Goal: Check status: Check status

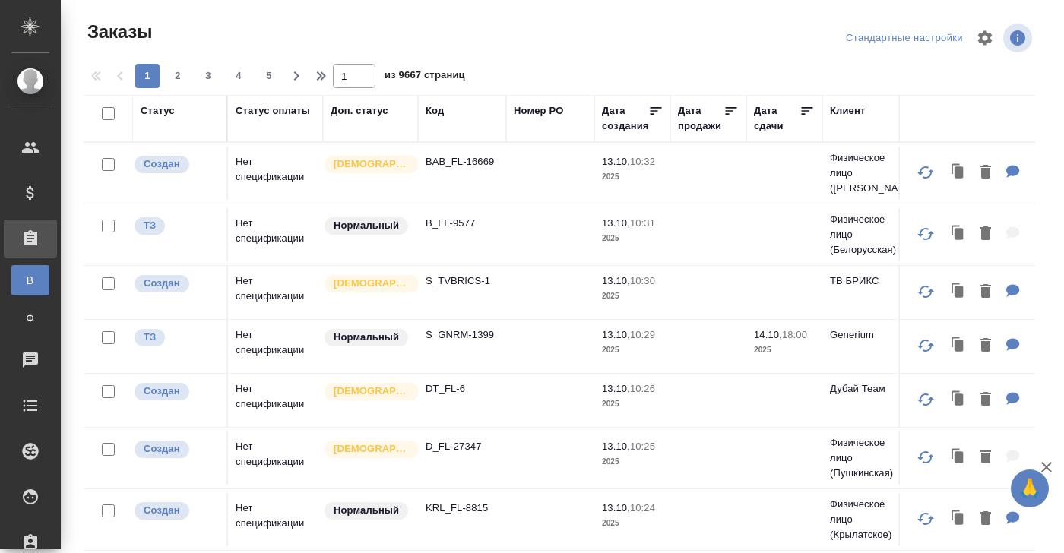
click at [437, 111] on div "Код" at bounding box center [434, 110] width 18 height 15
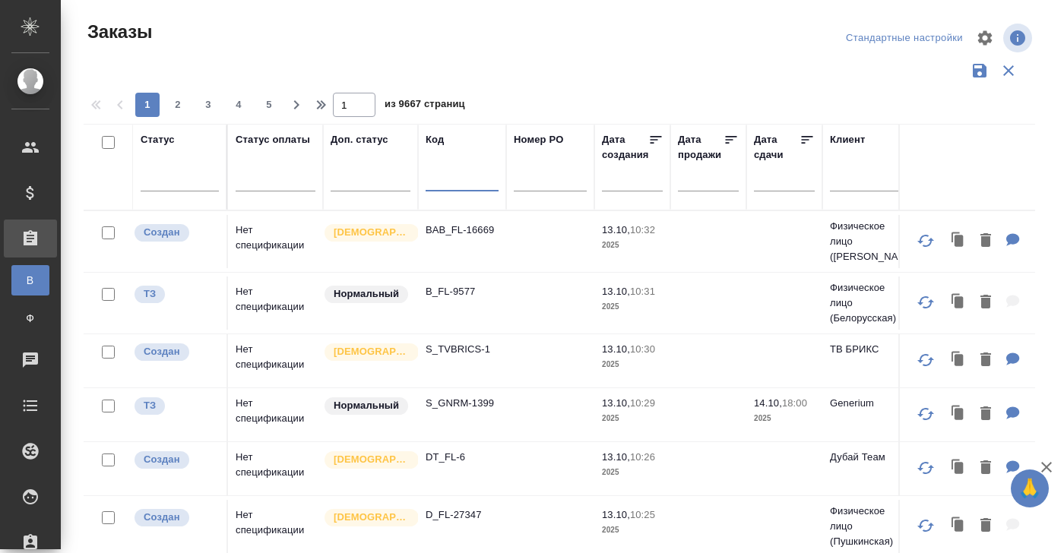
click at [435, 186] on input "text" at bounding box center [461, 181] width 73 height 19
paste input "S_DIGIS-8"
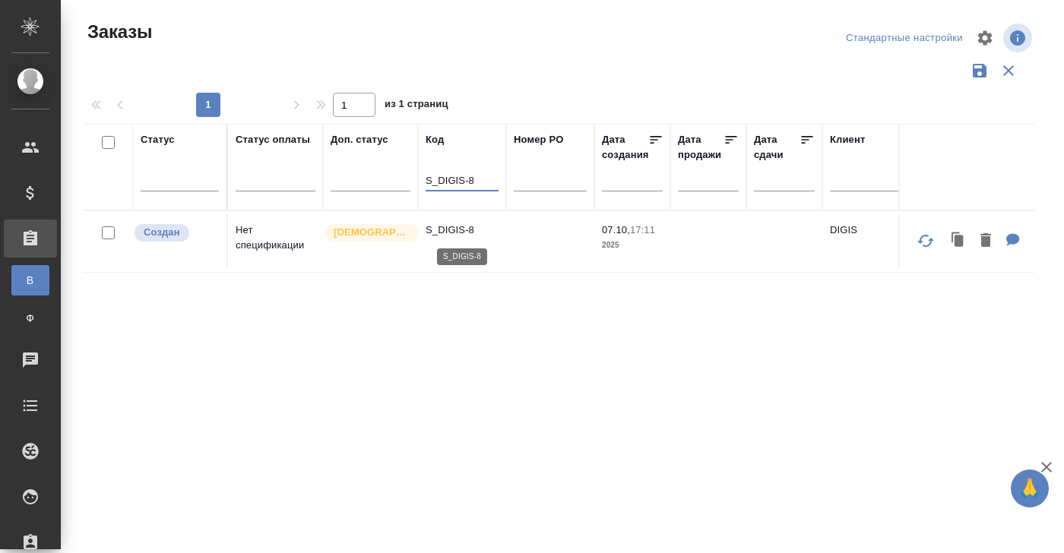
click at [450, 232] on p "S_DIGIS-8" at bounding box center [461, 230] width 73 height 15
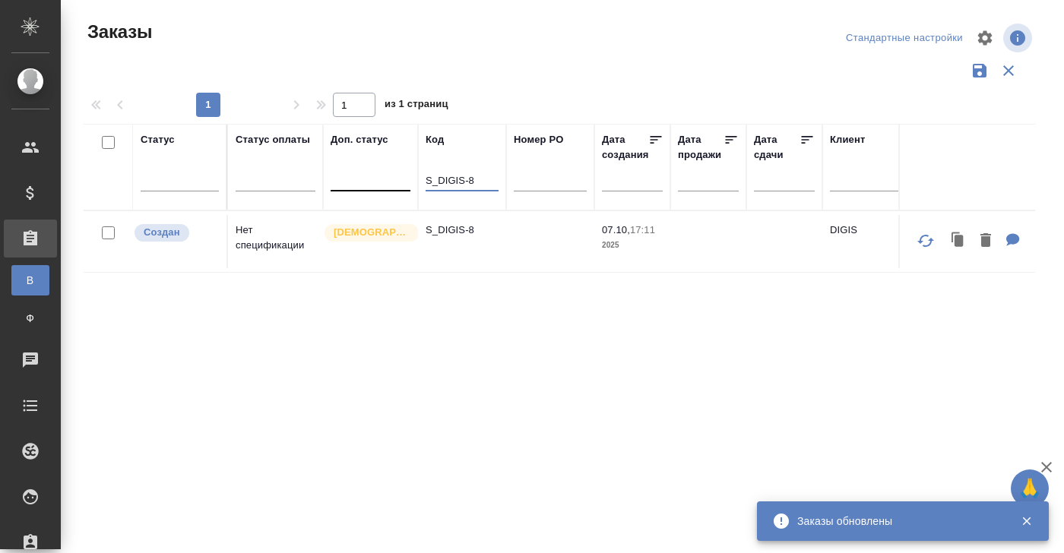
drag, startPoint x: 485, startPoint y: 179, endPoint x: 377, endPoint y: 179, distance: 108.6
paste input "Crocus-1175640"
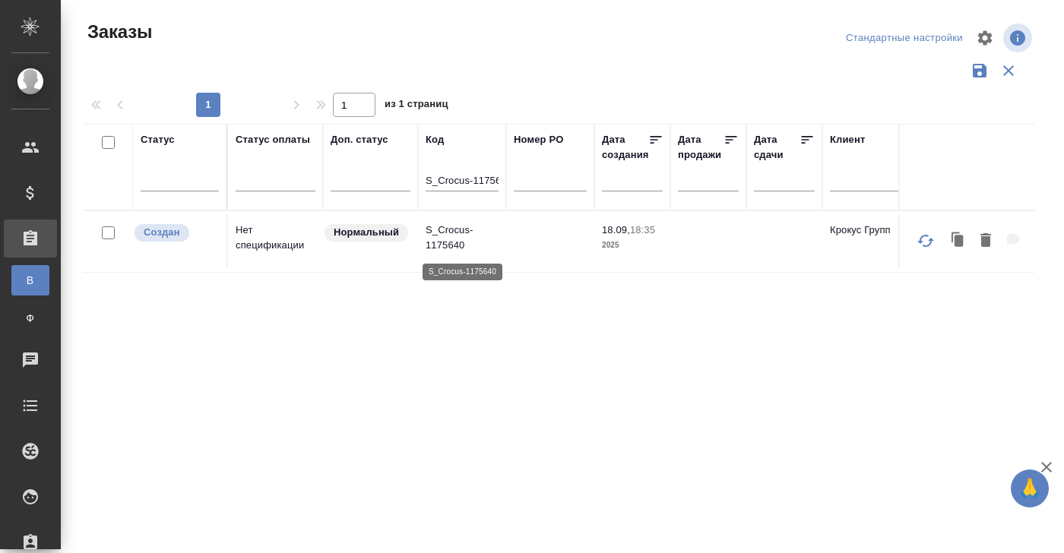
click at [451, 235] on p "S_Crocus-1175640" at bounding box center [461, 238] width 73 height 30
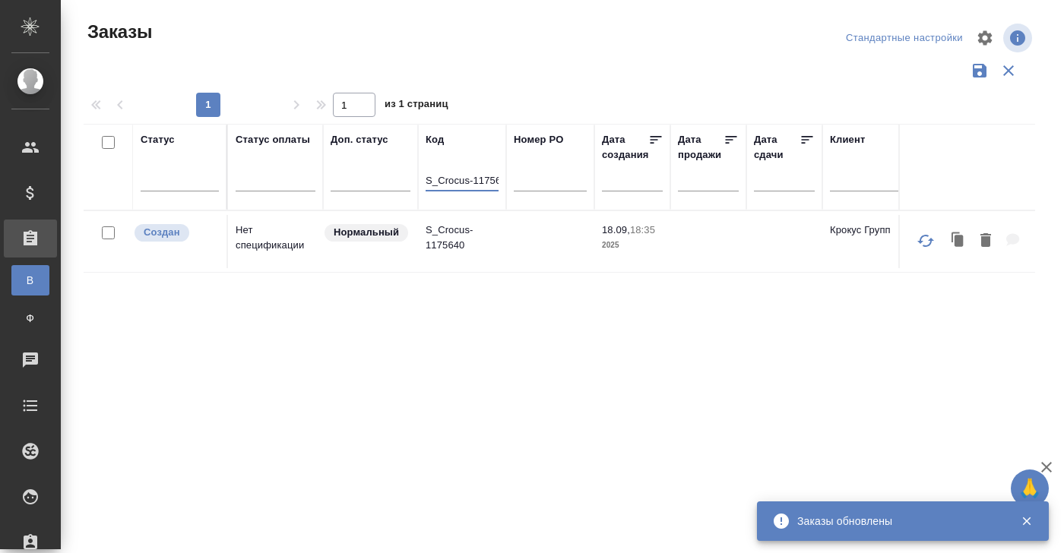
scroll to position [0, 13]
drag, startPoint x: 425, startPoint y: 179, endPoint x: 563, endPoint y: 183, distance: 137.6
paste input "ICL-245"
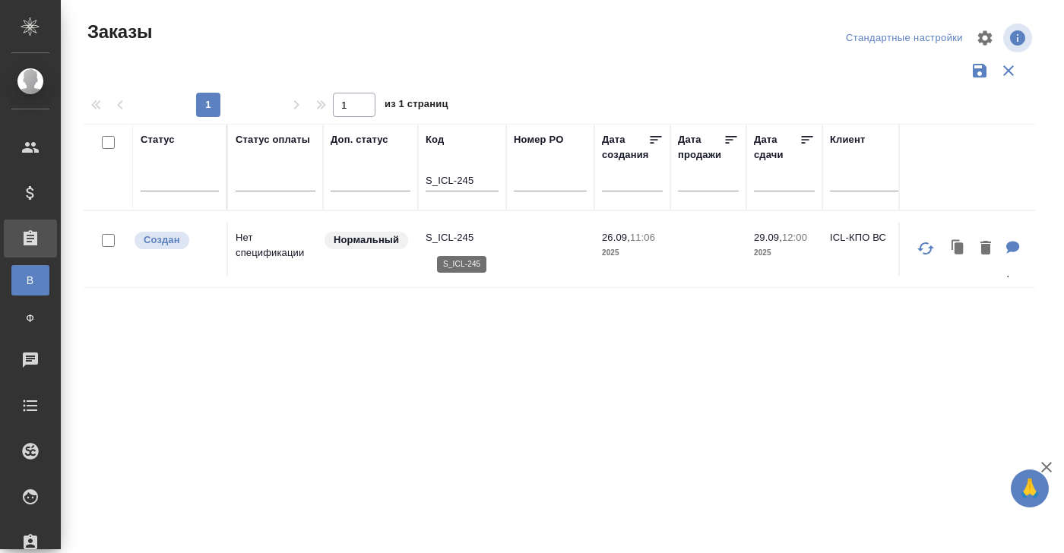
click at [438, 235] on p "S_ICL-245" at bounding box center [461, 237] width 73 height 15
drag, startPoint x: 485, startPoint y: 180, endPoint x: 385, endPoint y: 180, distance: 100.3
paste input "PGNA-17"
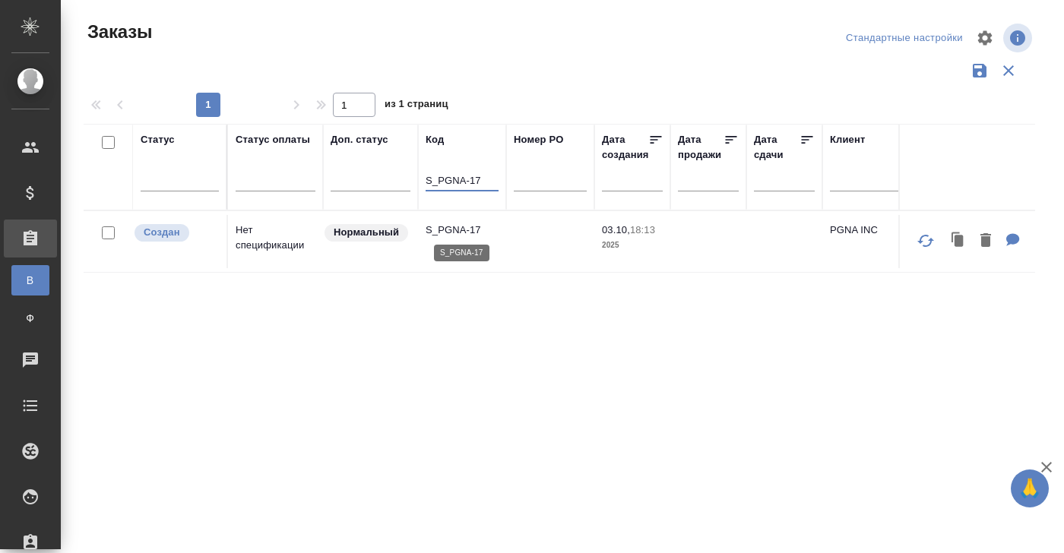
click at [451, 225] on p "S_PGNA-17" at bounding box center [461, 230] width 73 height 15
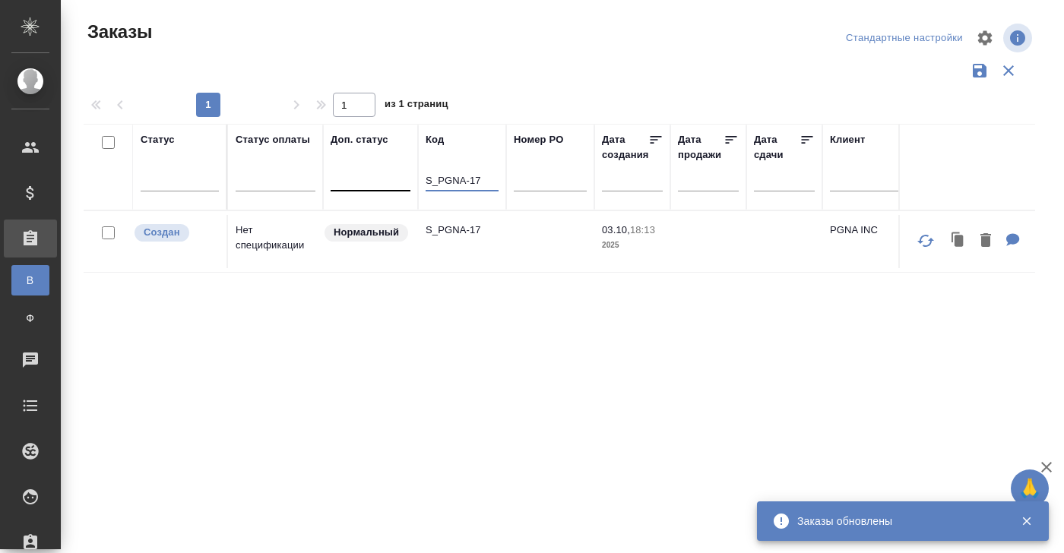
drag, startPoint x: 488, startPoint y: 181, endPoint x: 390, endPoint y: 181, distance: 98.0
paste input "FL_Loc-286"
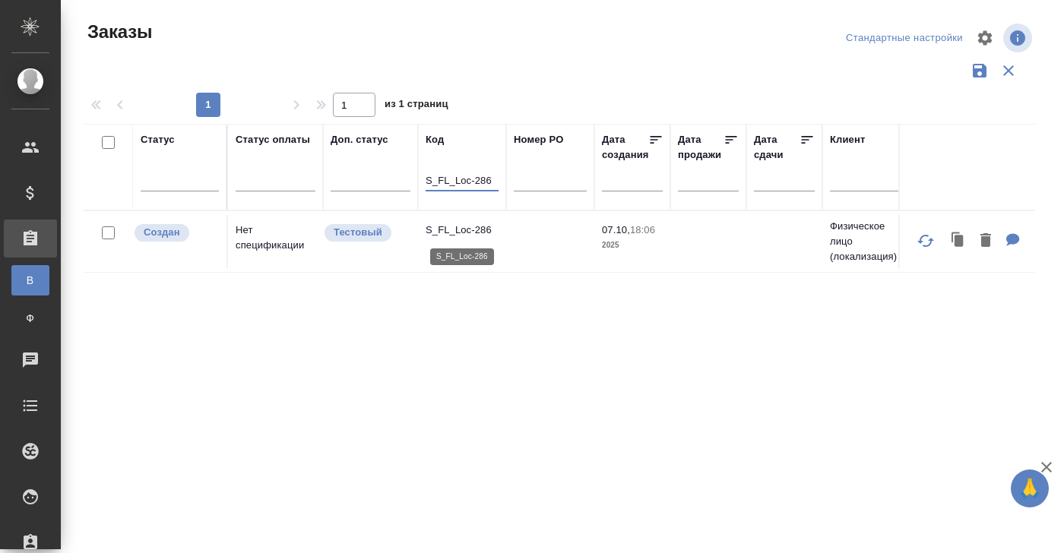
click at [452, 225] on p "S_FL_Loc-286" at bounding box center [461, 230] width 73 height 15
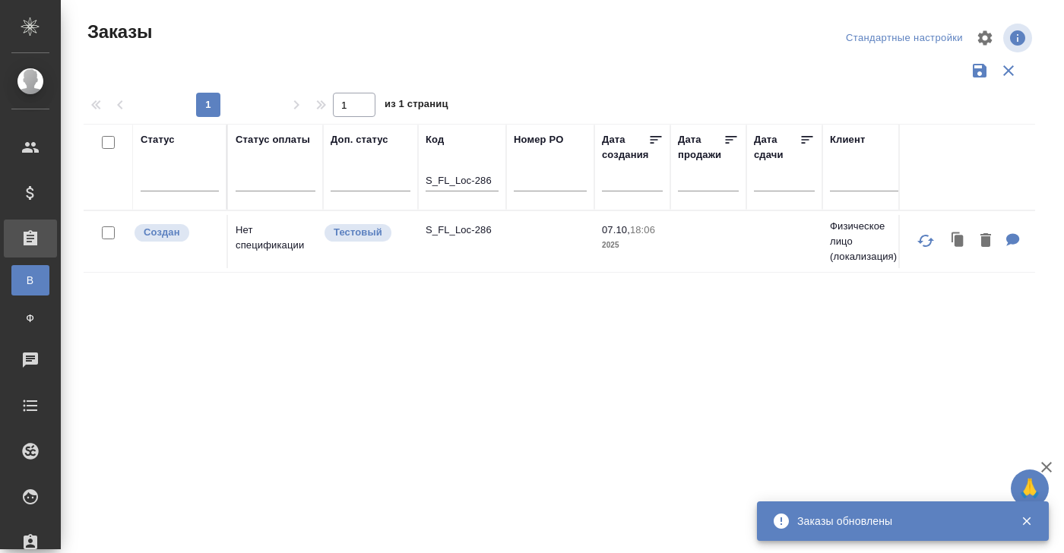
click at [420, 178] on th "Код S_FL_Loc-286" at bounding box center [462, 167] width 88 height 87
drag, startPoint x: 425, startPoint y: 179, endPoint x: 503, endPoint y: 179, distance: 77.5
click at [503, 179] on th "Код S_FL_Loc-286" at bounding box center [462, 167] width 88 height 87
paste input "GNRM-1374"
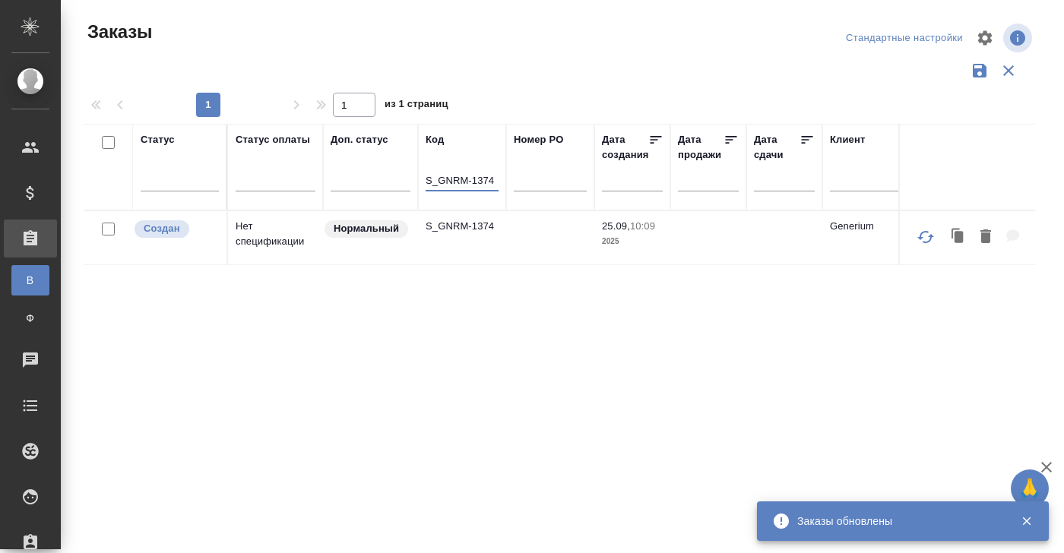
click at [449, 227] on p "S_GNRM-1374" at bounding box center [461, 226] width 73 height 15
drag, startPoint x: 494, startPoint y: 176, endPoint x: 363, endPoint y: 176, distance: 130.7
paste input "M_GNRM-139"
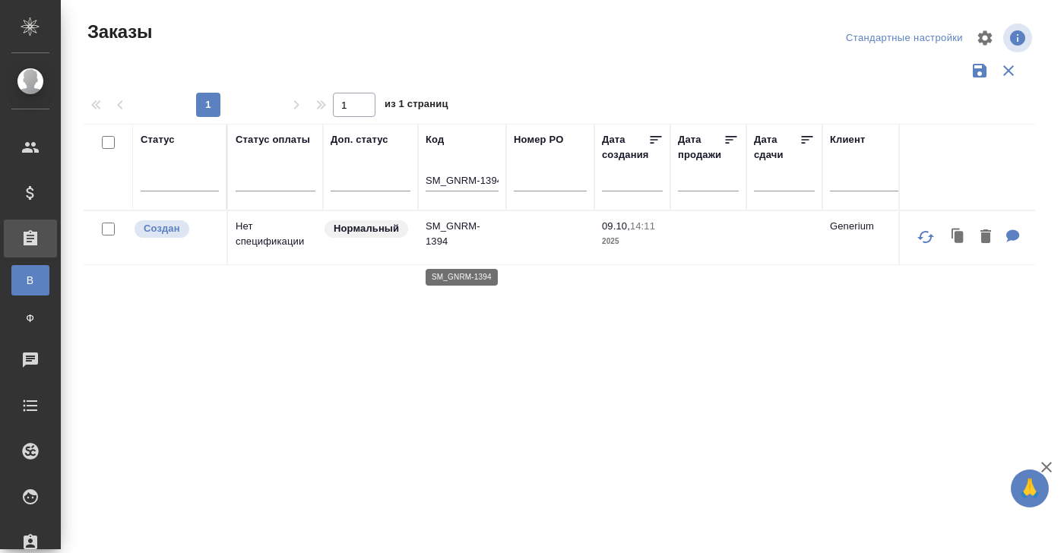
click at [453, 235] on p "SM_GNRM-1394" at bounding box center [461, 234] width 73 height 30
drag, startPoint x: 426, startPoint y: 182, endPoint x: 555, endPoint y: 182, distance: 128.4
paste input "_SNDZ-2348"
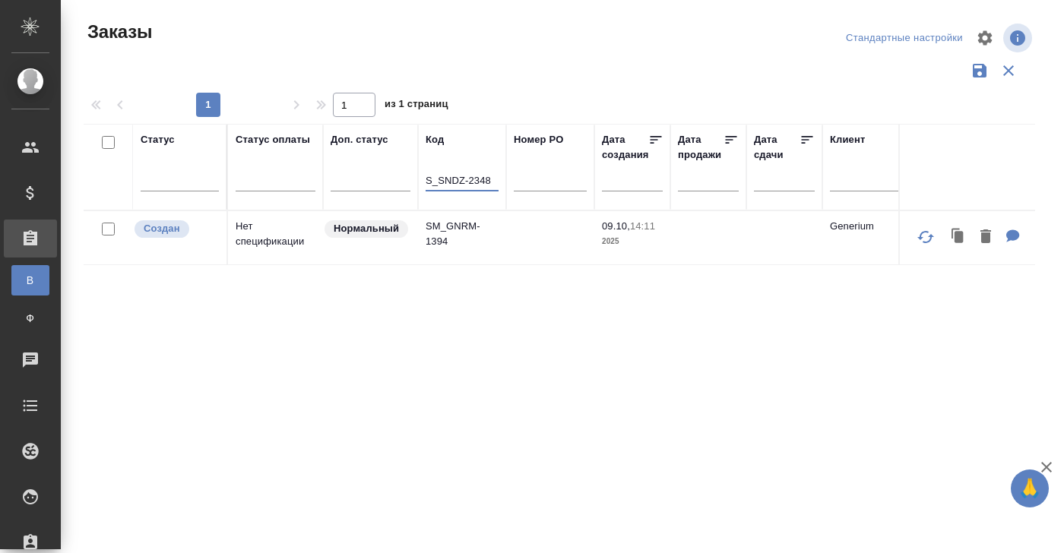
scroll to position [0, 0]
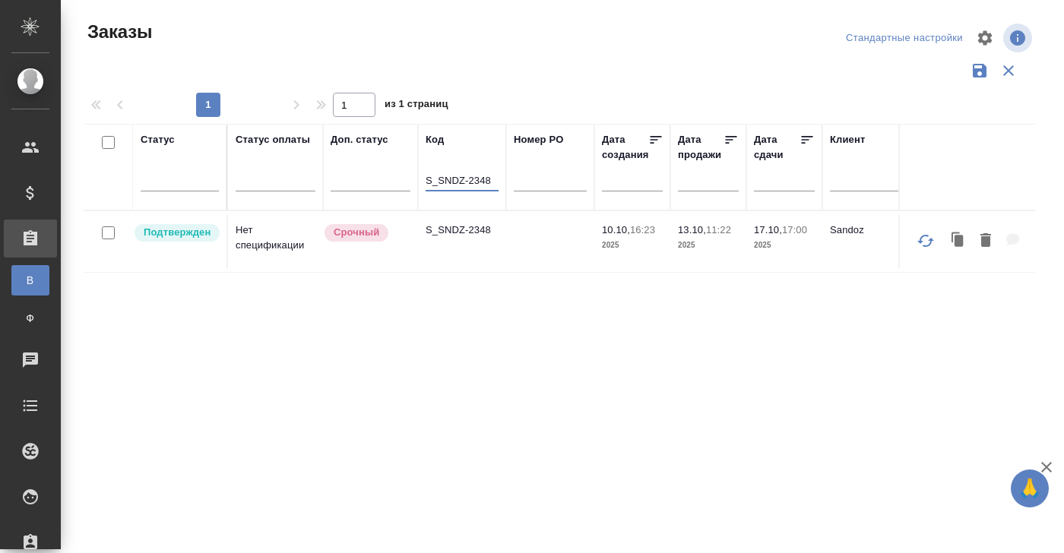
click at [446, 242] on td "S_SNDZ-2348" at bounding box center [462, 241] width 88 height 53
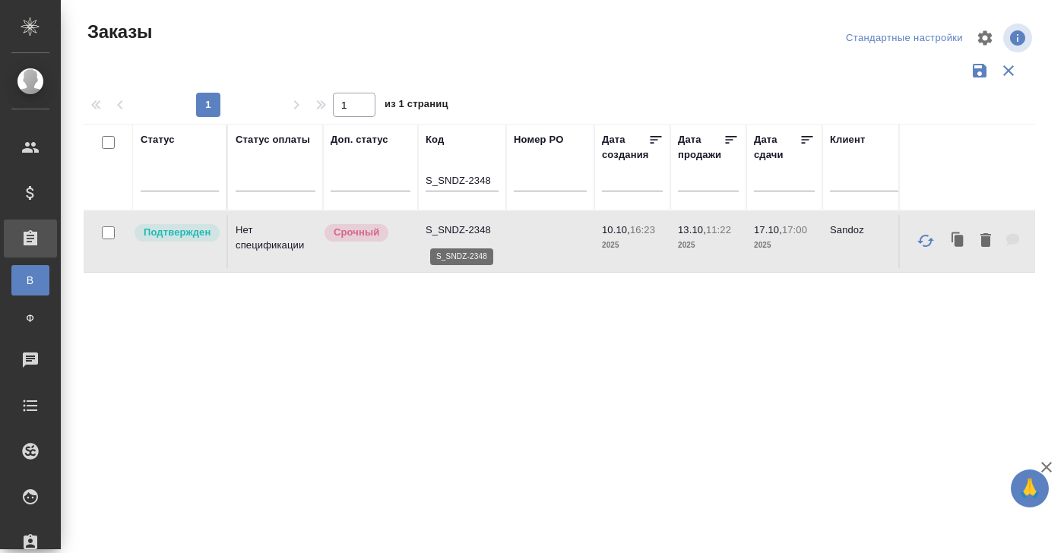
click at [449, 232] on p "S_SNDZ-2348" at bounding box center [461, 230] width 73 height 15
drag, startPoint x: 491, startPoint y: 174, endPoint x: 504, endPoint y: 184, distance: 16.3
click at [504, 184] on th "Код S_SNDZ-2348" at bounding box center [462, 167] width 88 height 87
paste input "50"
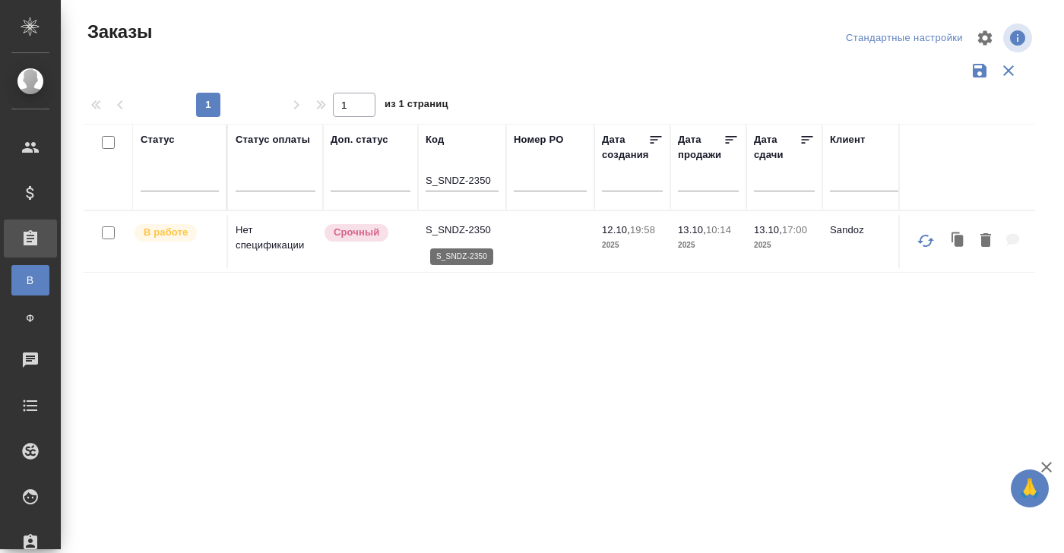
click at [435, 223] on p "S_SNDZ-2350" at bounding box center [461, 230] width 73 height 15
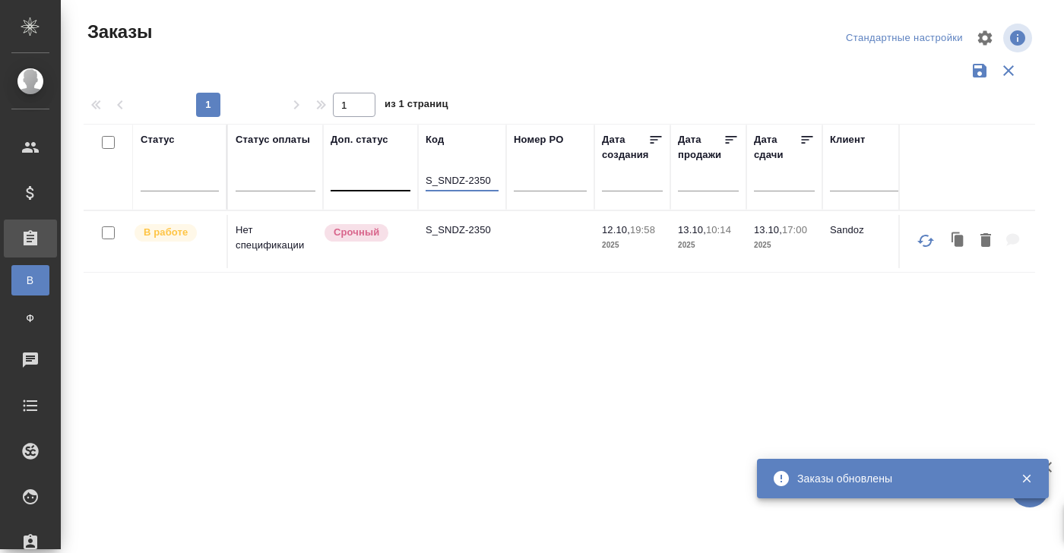
drag, startPoint x: 491, startPoint y: 177, endPoint x: 371, endPoint y: 177, distance: 120.0
paste input "F-6959"
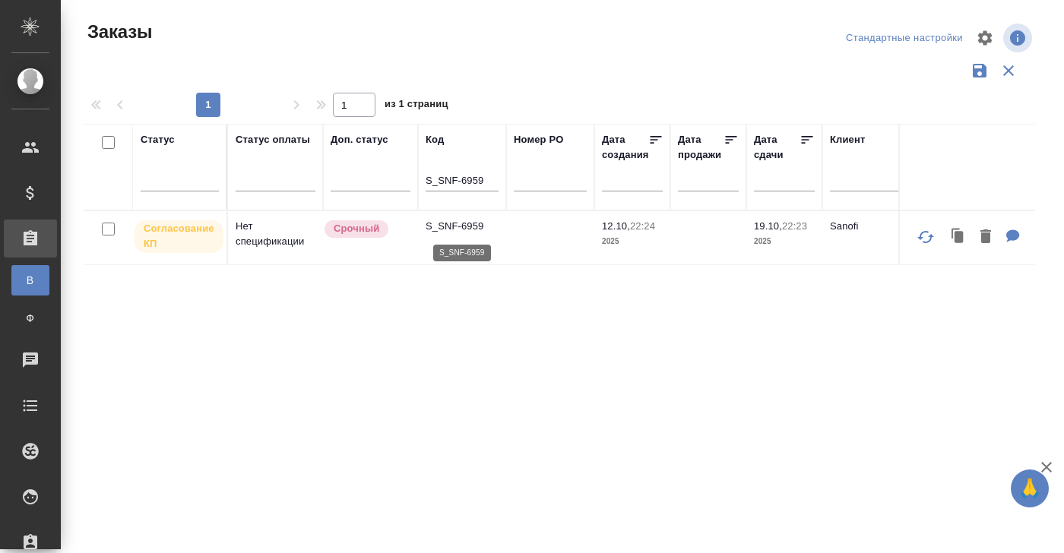
click at [438, 228] on p "S_SNF-6959" at bounding box center [461, 226] width 73 height 15
drag, startPoint x: 425, startPoint y: 181, endPoint x: 510, endPoint y: 182, distance: 85.1
paste input "spl-68"
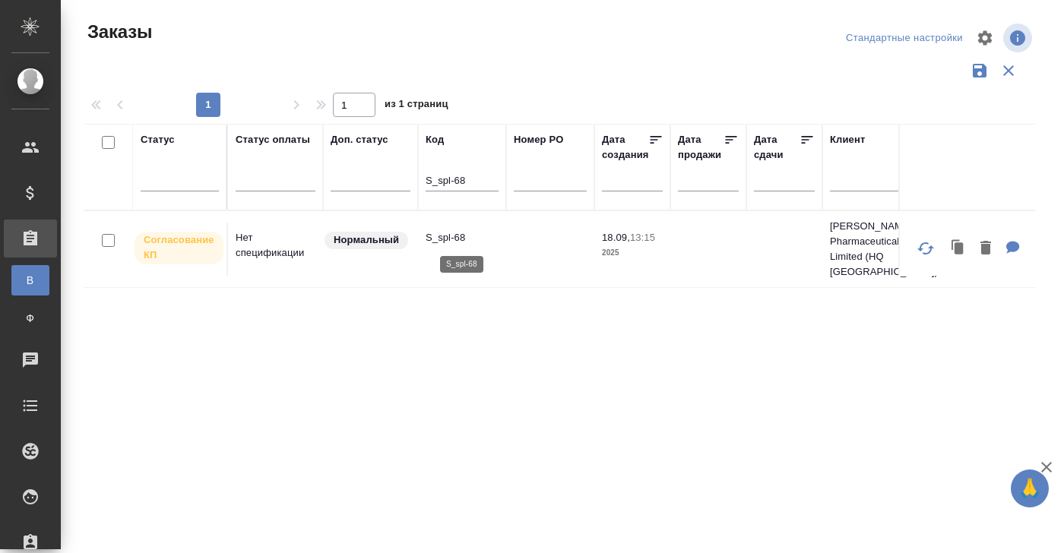
click at [463, 233] on p "S_spl-68" at bounding box center [461, 237] width 73 height 15
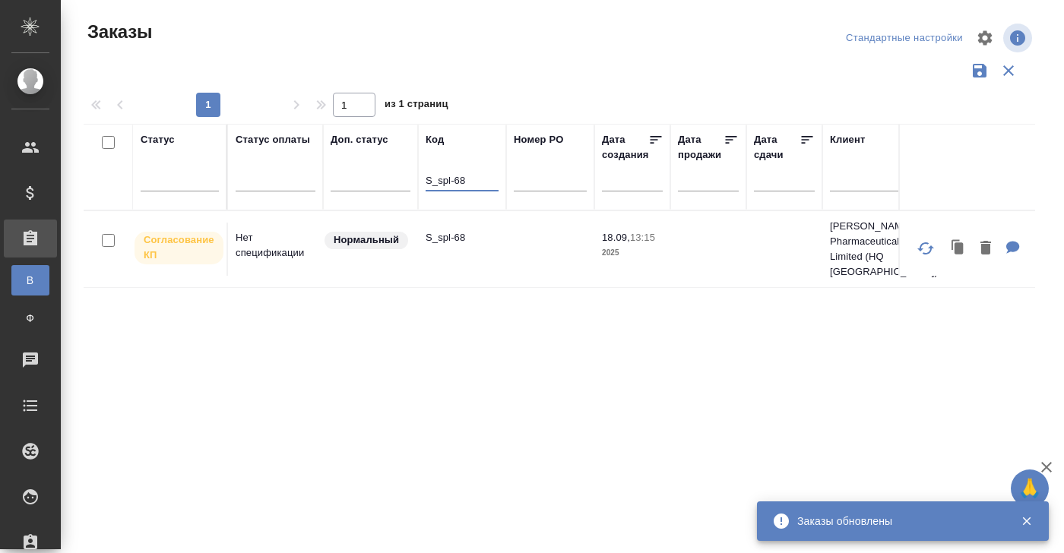
drag, startPoint x: 472, startPoint y: 175, endPoint x: 410, endPoint y: 175, distance: 61.5
paste input "NVRT-5246"
type input "S_NVRT-5246"
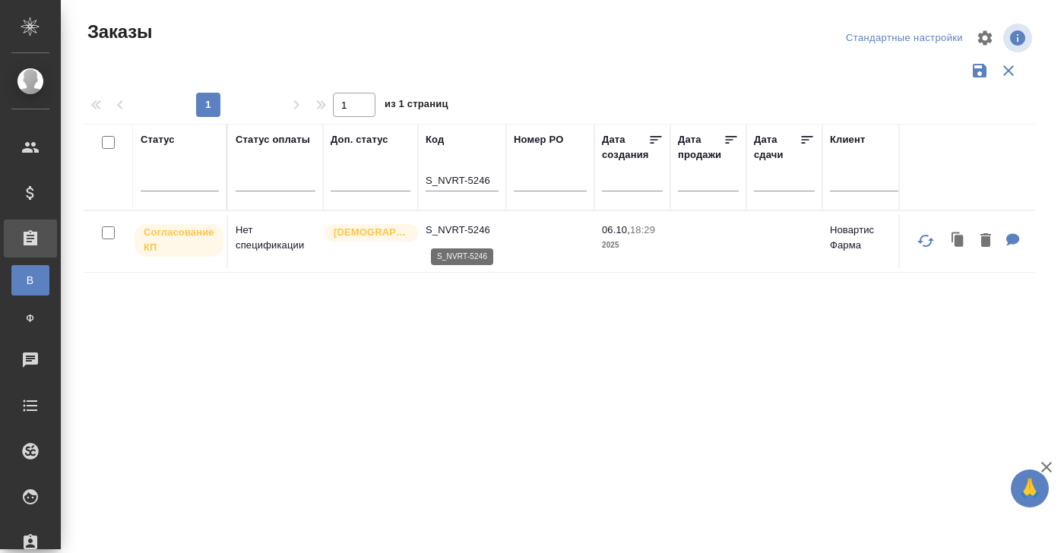
click at [450, 232] on p "S_NVRT-5246" at bounding box center [461, 230] width 73 height 15
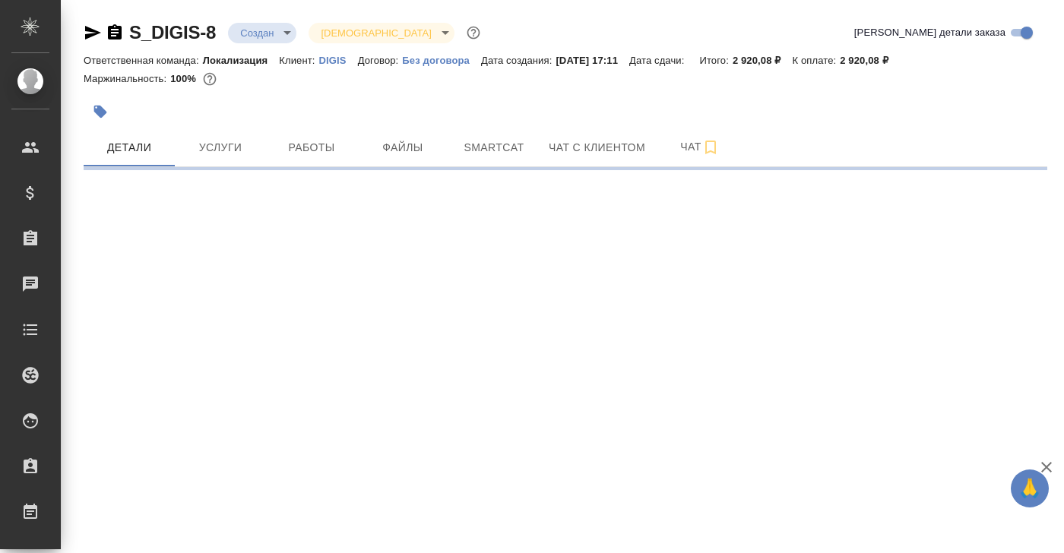
select select "RU"
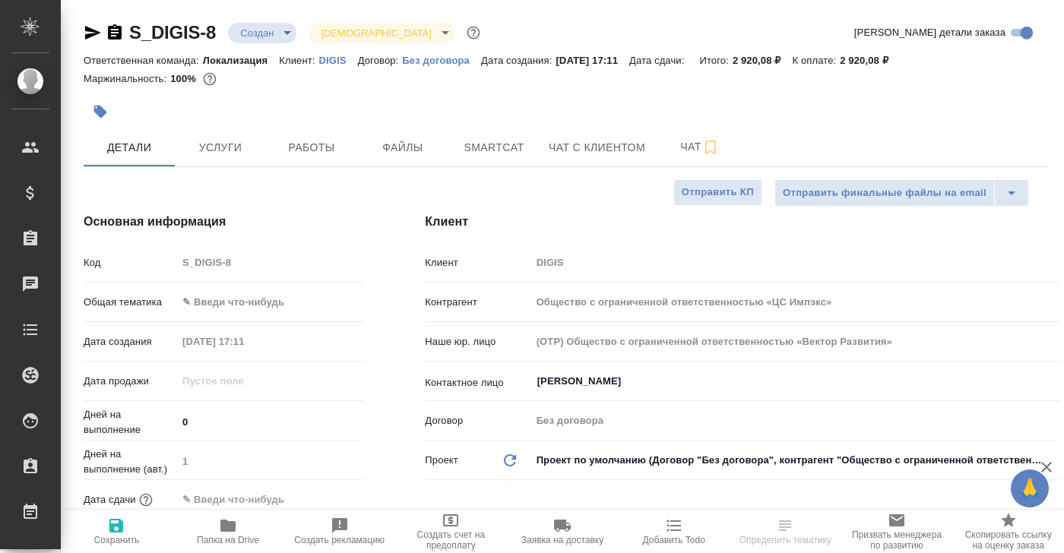
type textarea "x"
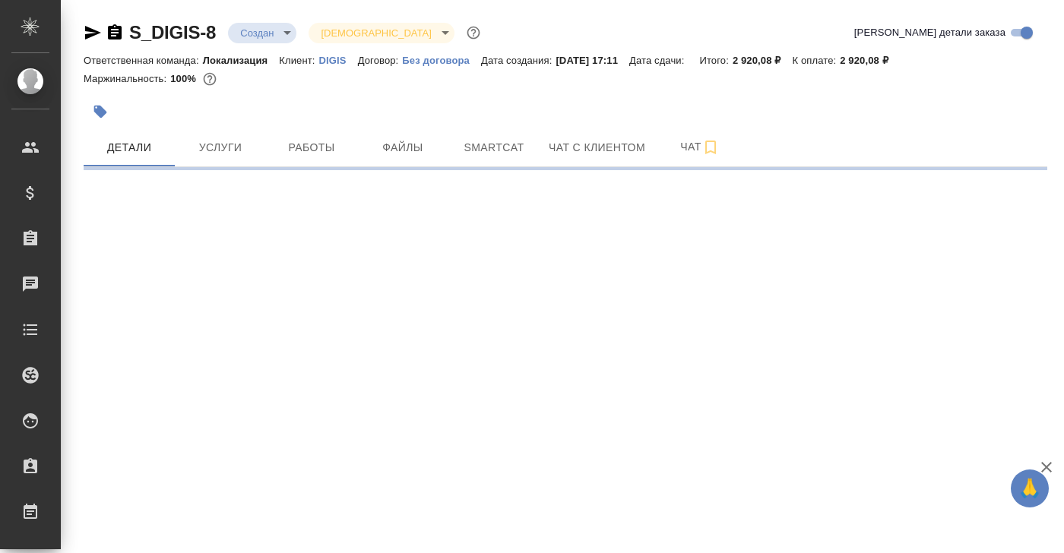
select select "RU"
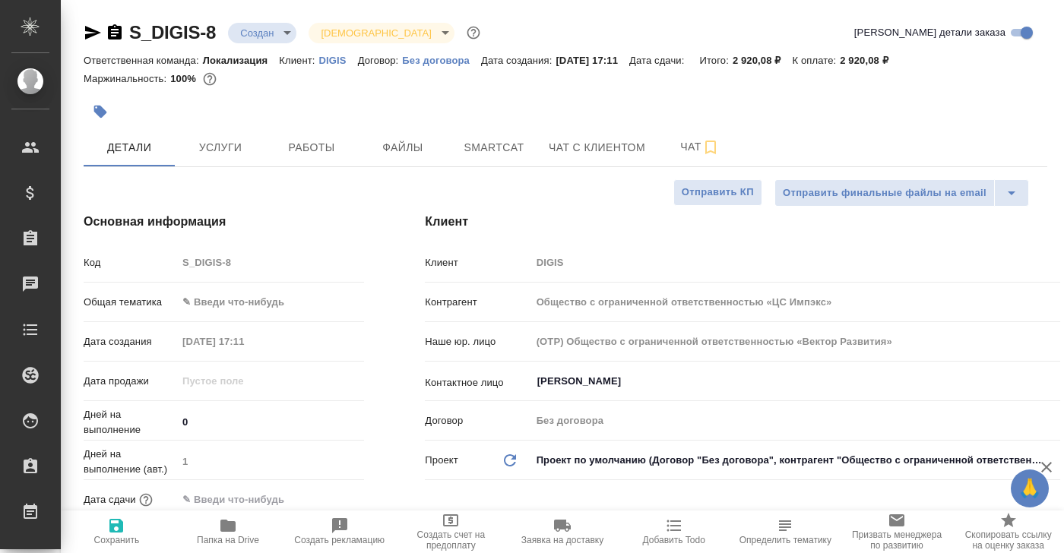
type textarea "x"
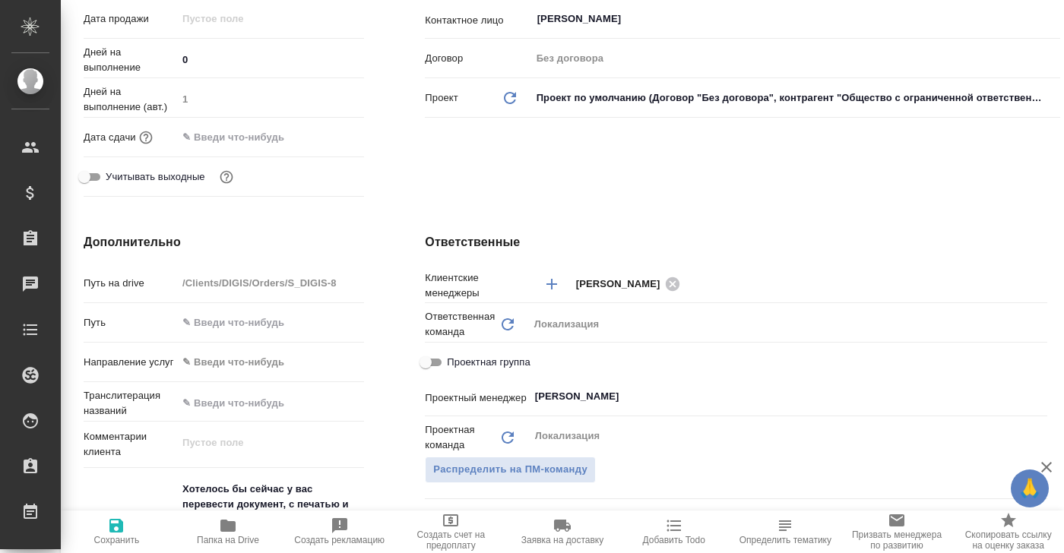
scroll to position [434, 0]
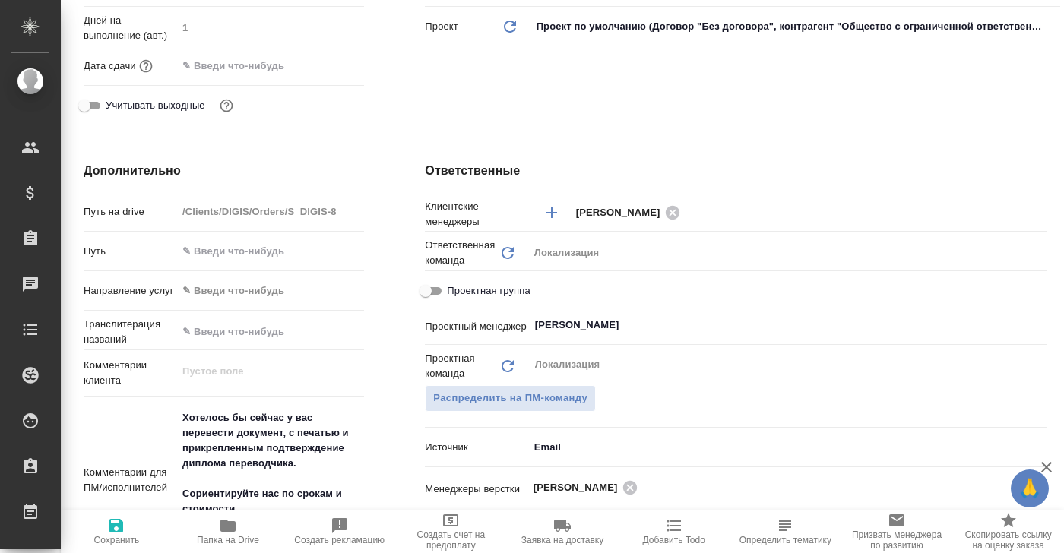
type input "Общество с ограниченной ответственностью «ЦС Импэкс»"
type textarea "x"
type input "Общество с ограниченной ответственностью «ЦС Импэкс»"
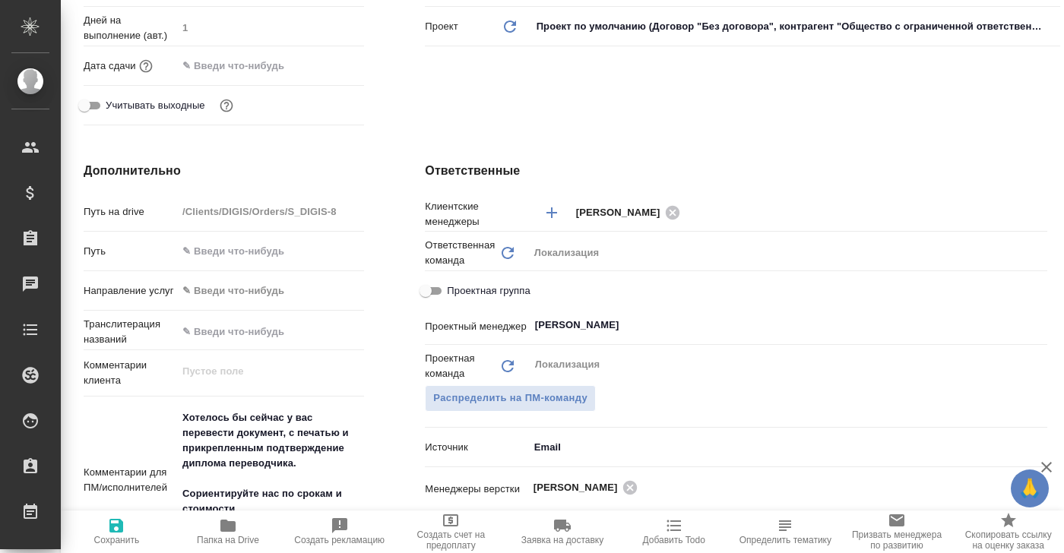
type textarea "x"
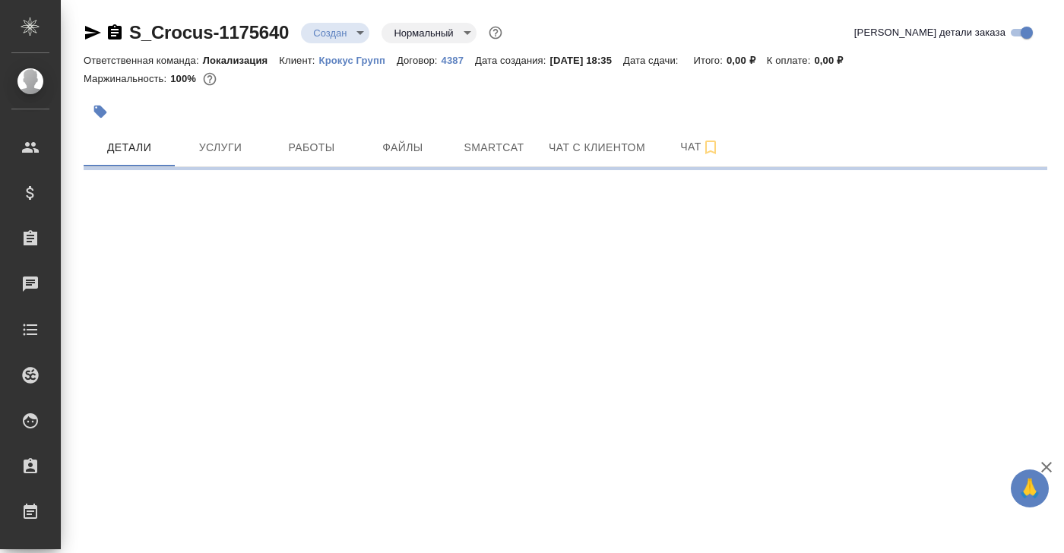
select select "RU"
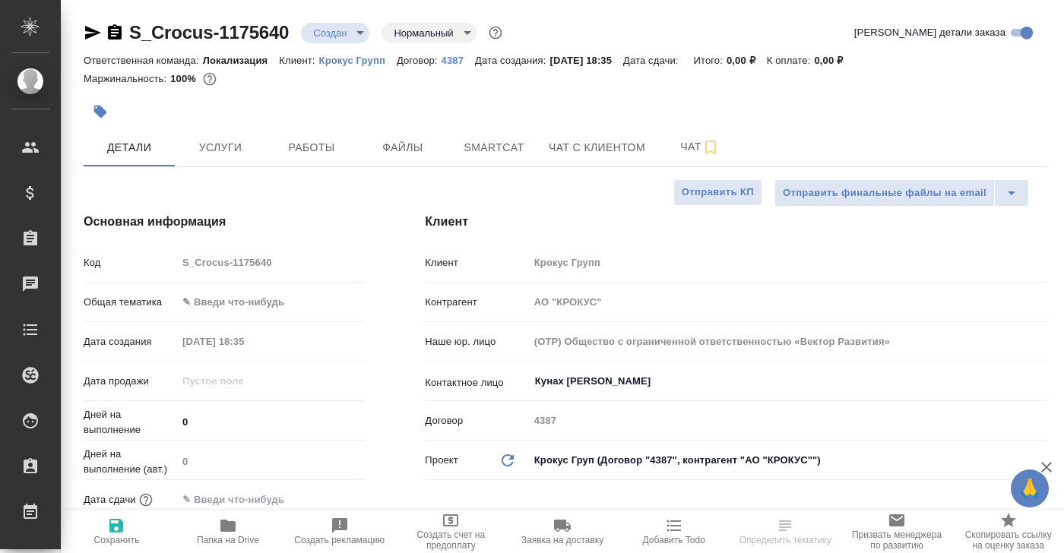
type textarea "x"
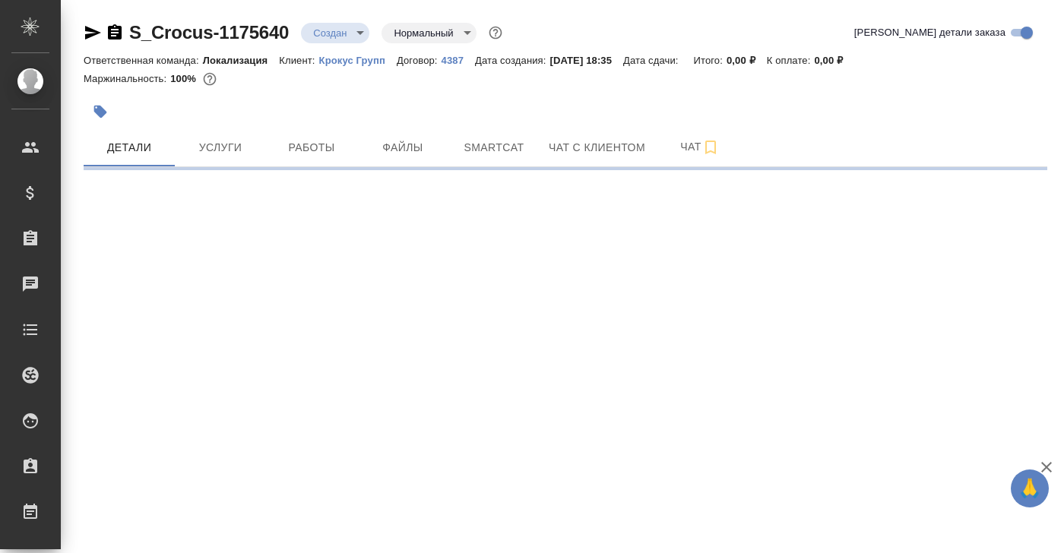
select select "RU"
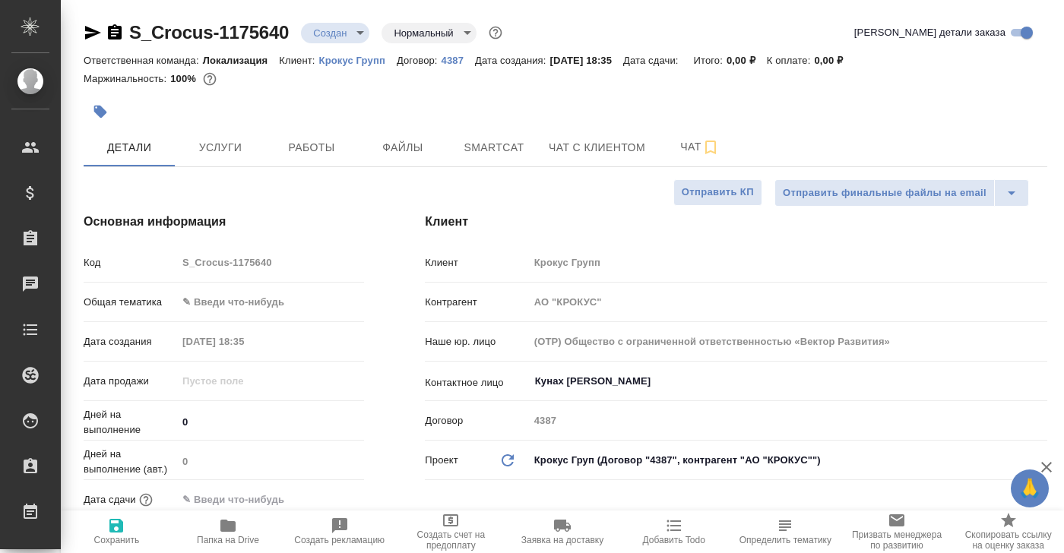
type textarea "x"
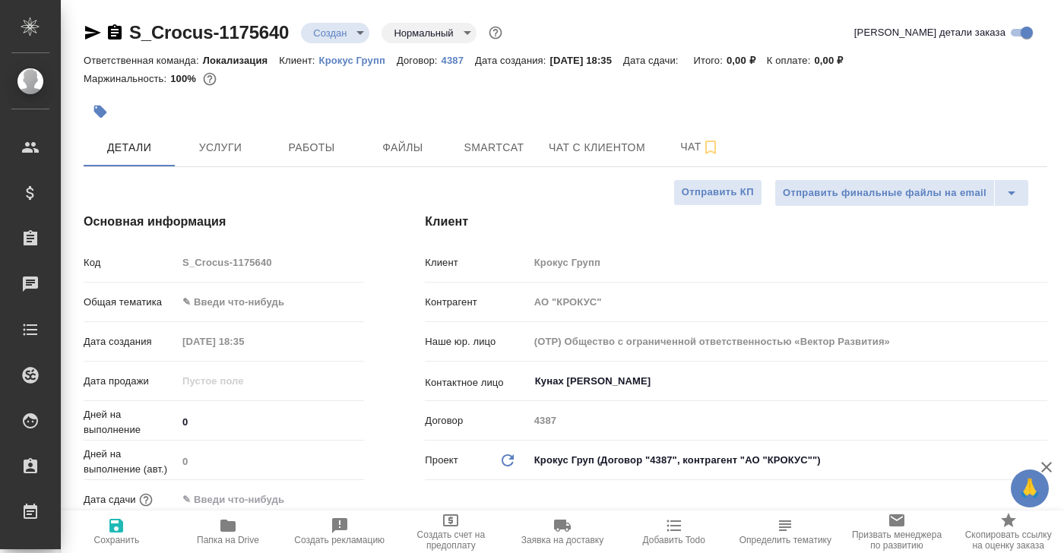
type textarea "x"
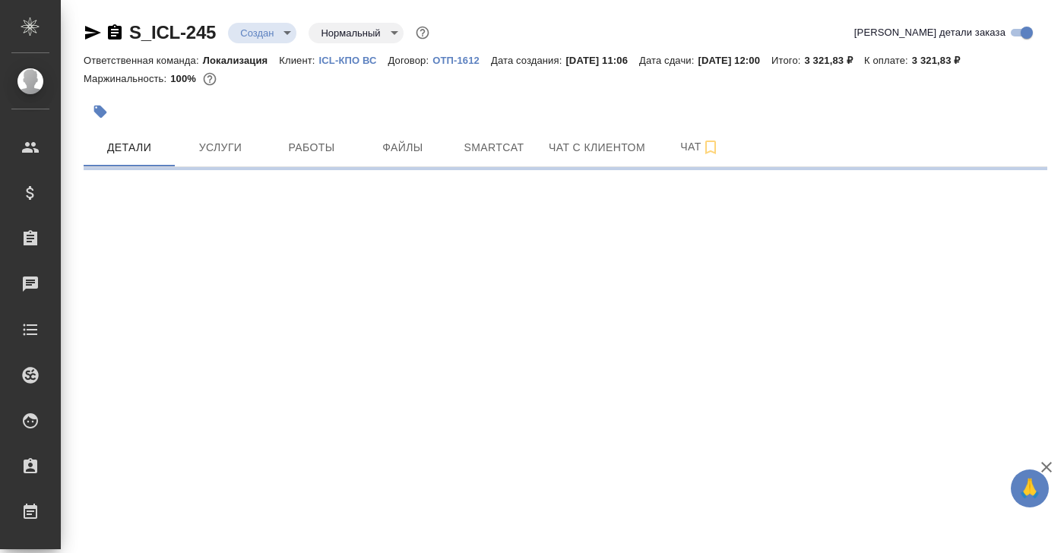
select select "RU"
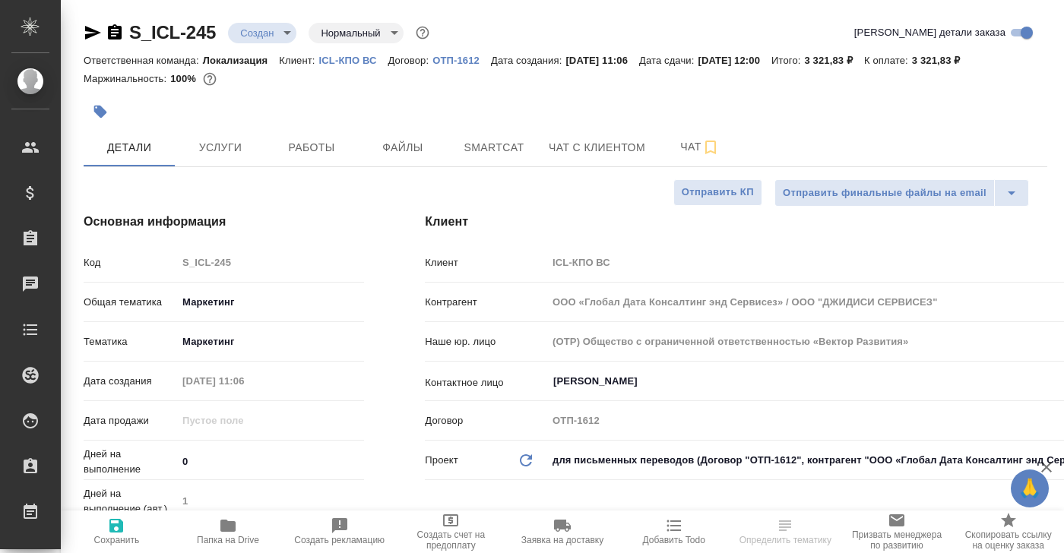
type textarea "x"
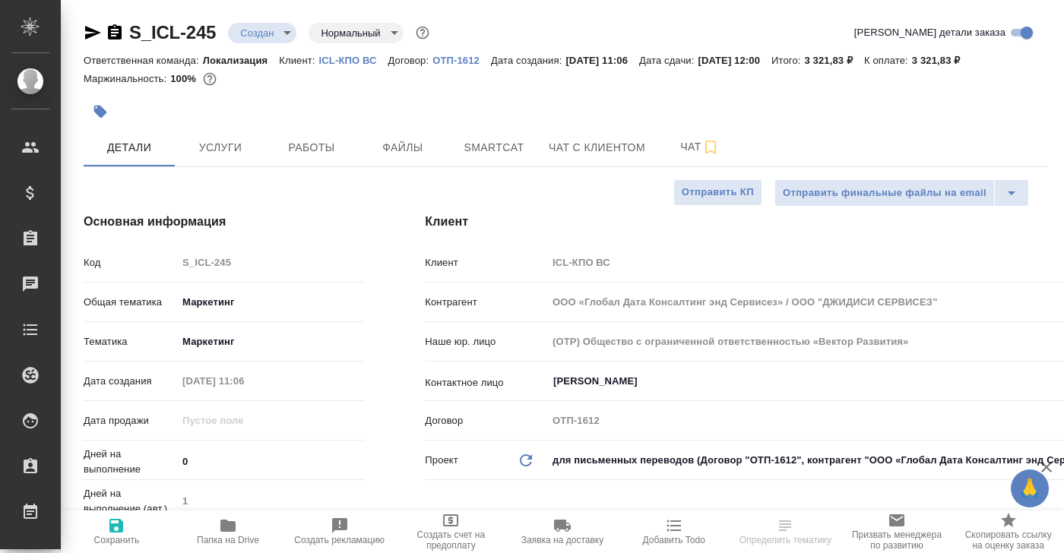
type textarea "x"
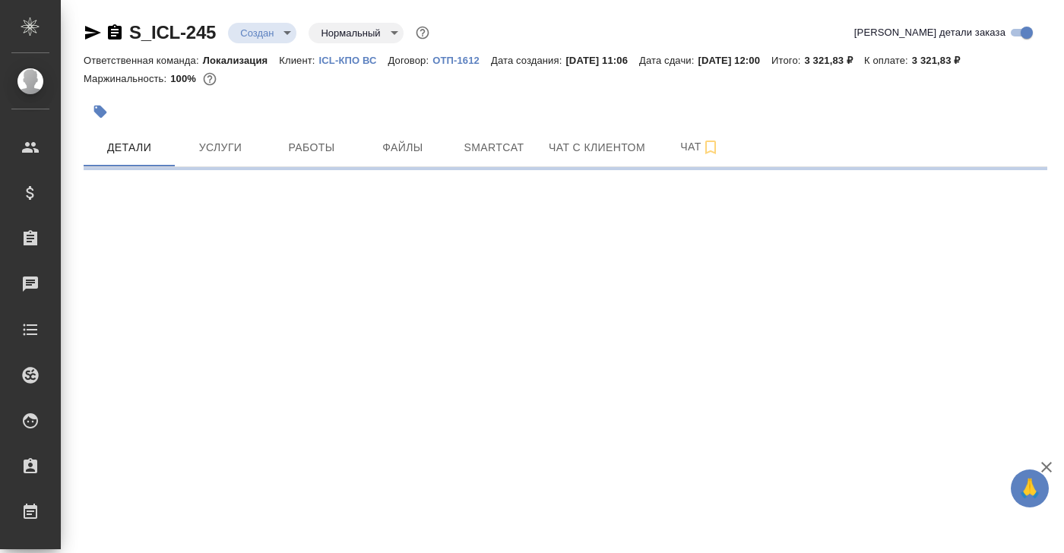
select select "RU"
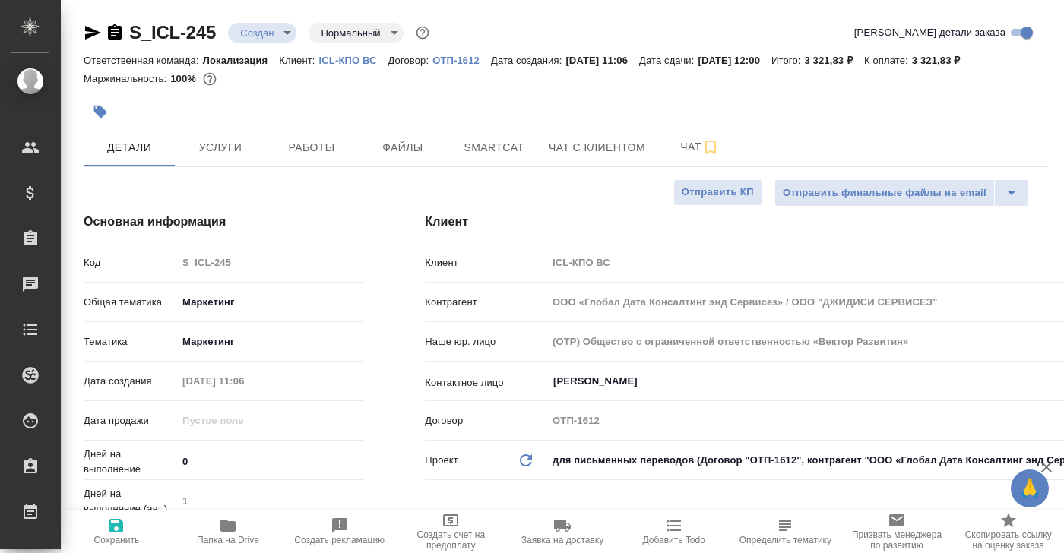
type textarea "x"
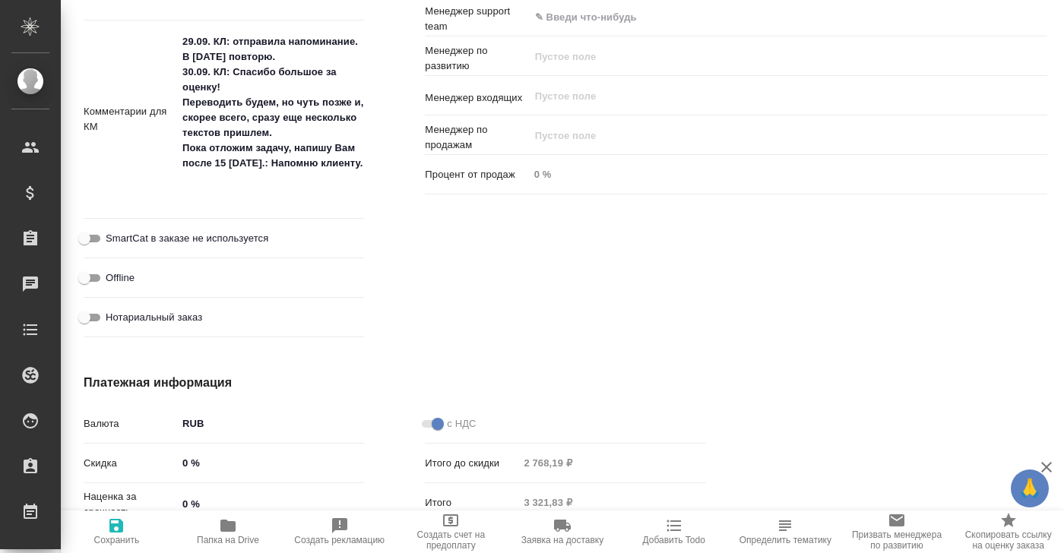
scroll to position [985, 0]
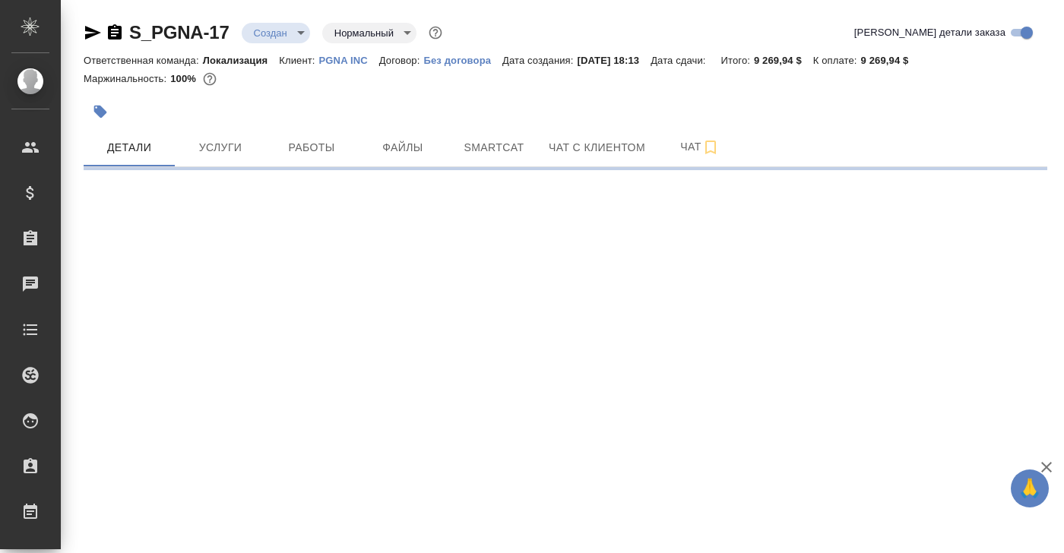
select select "RU"
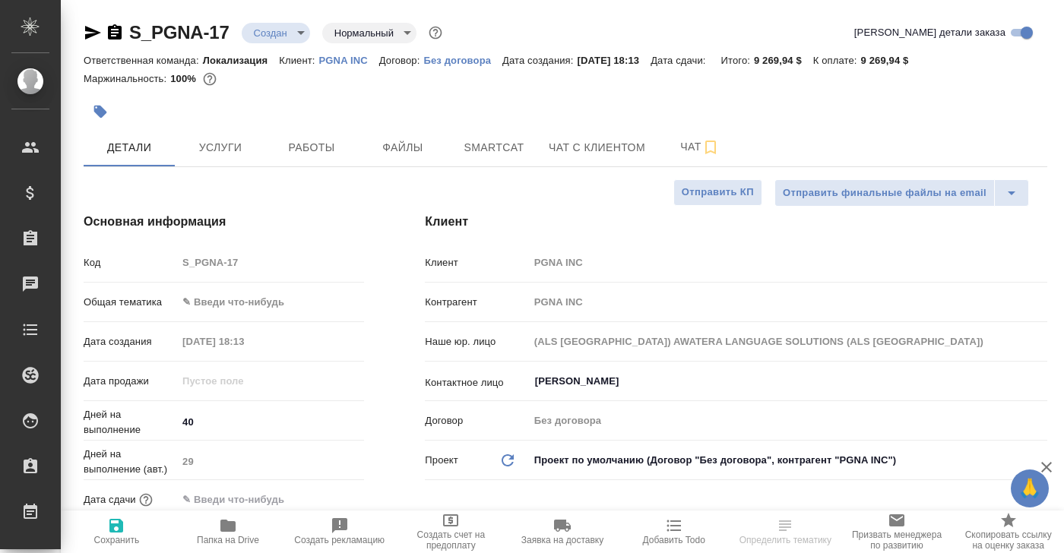
type textarea "x"
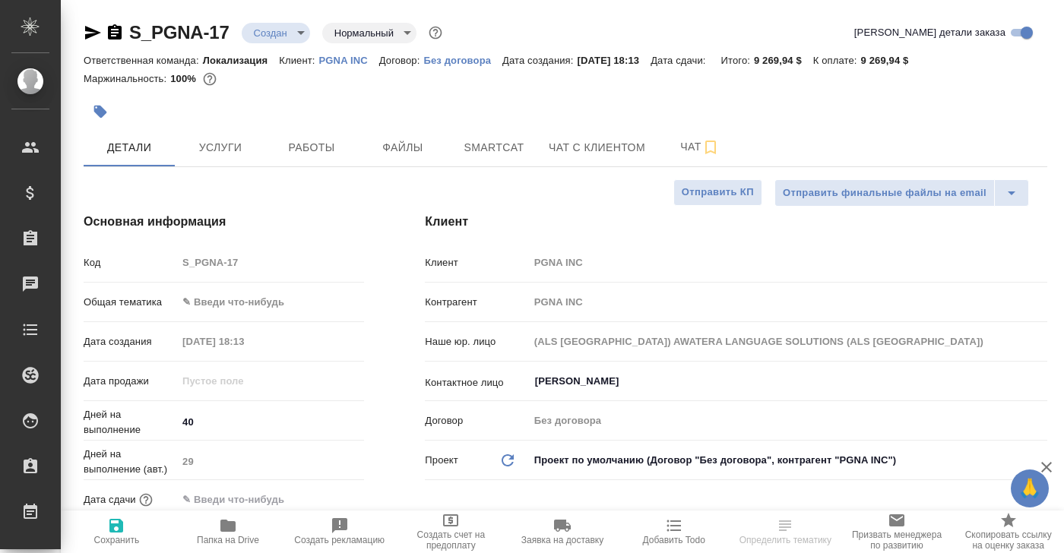
type textarea "x"
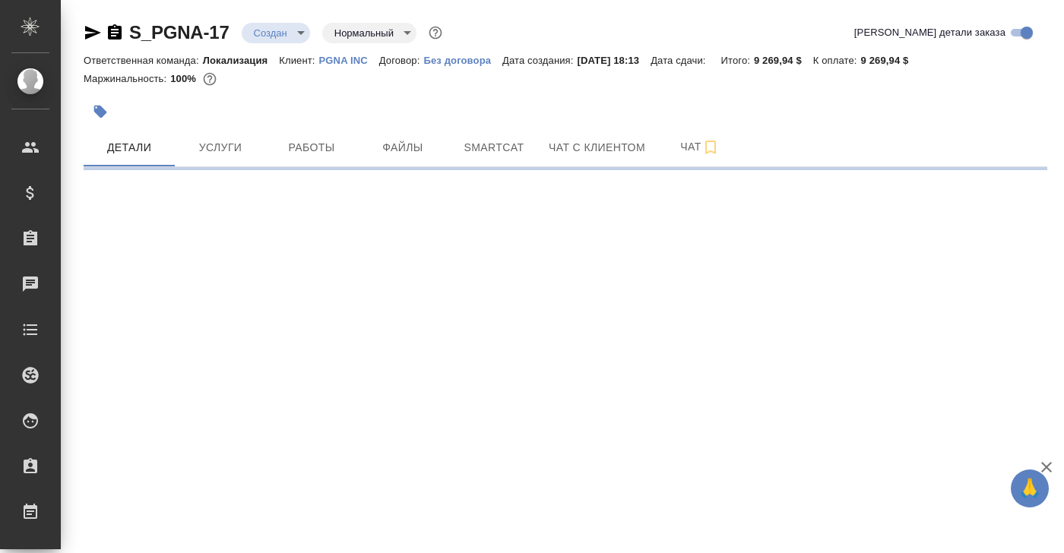
select select "RU"
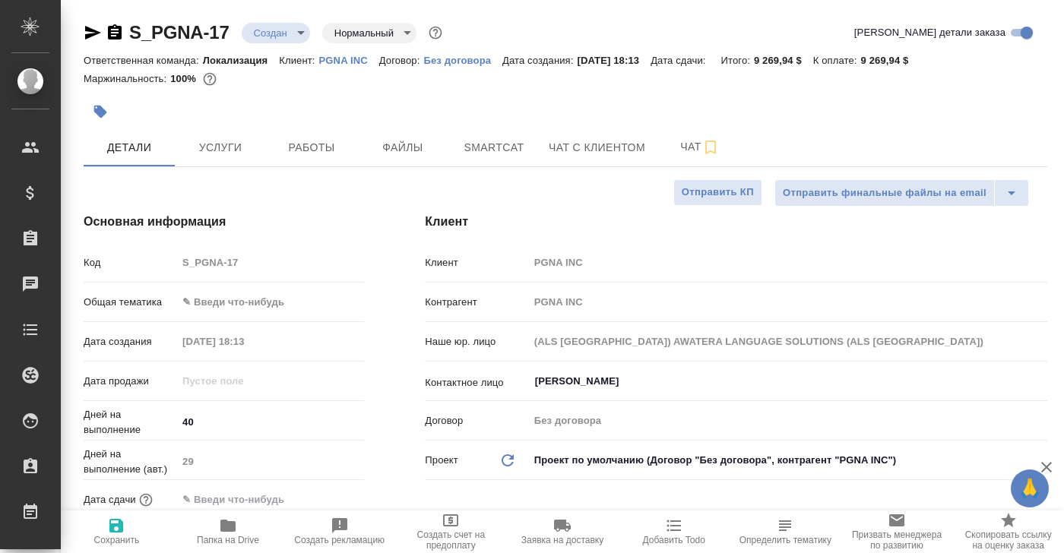
type textarea "x"
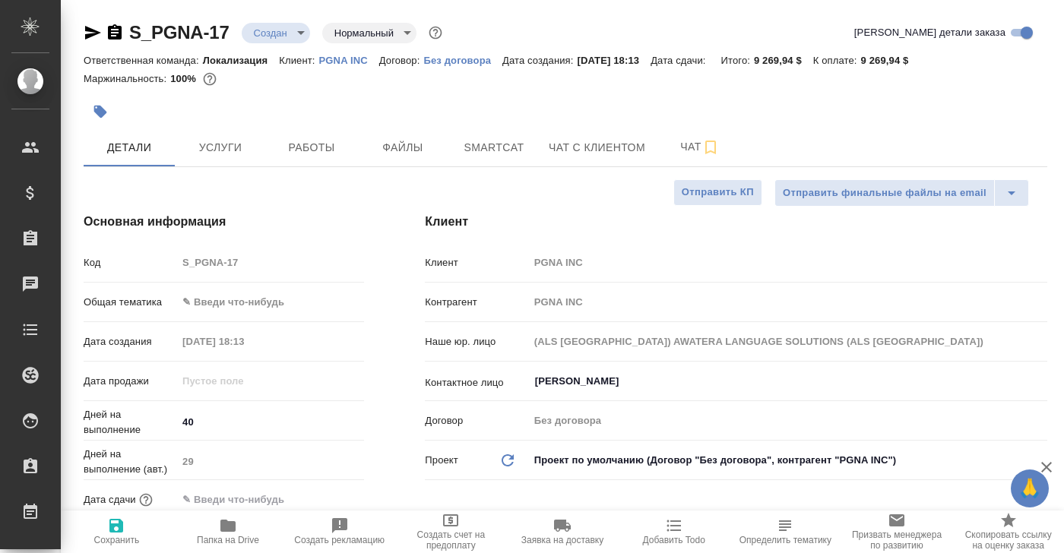
type textarea "x"
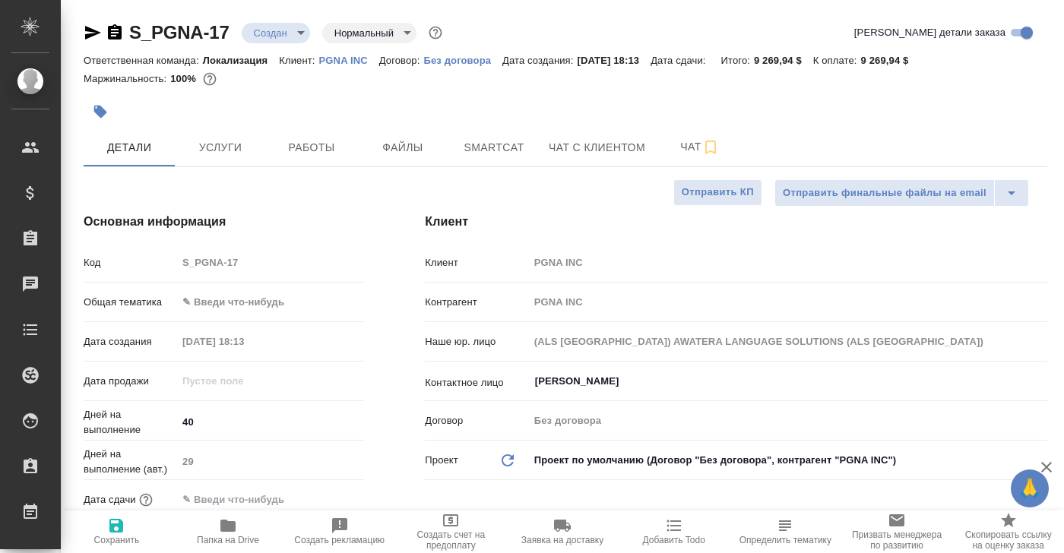
type textarea "x"
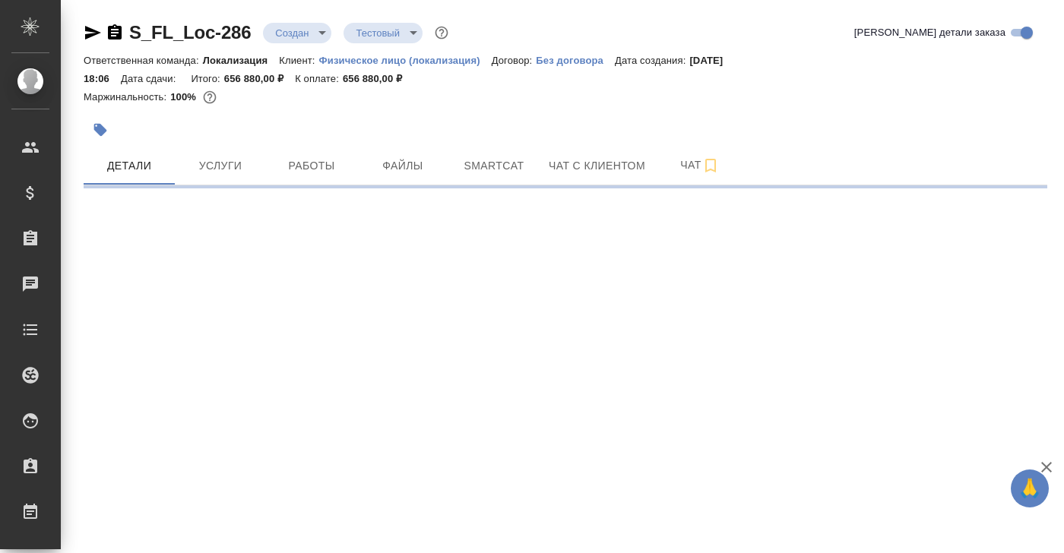
select select "RU"
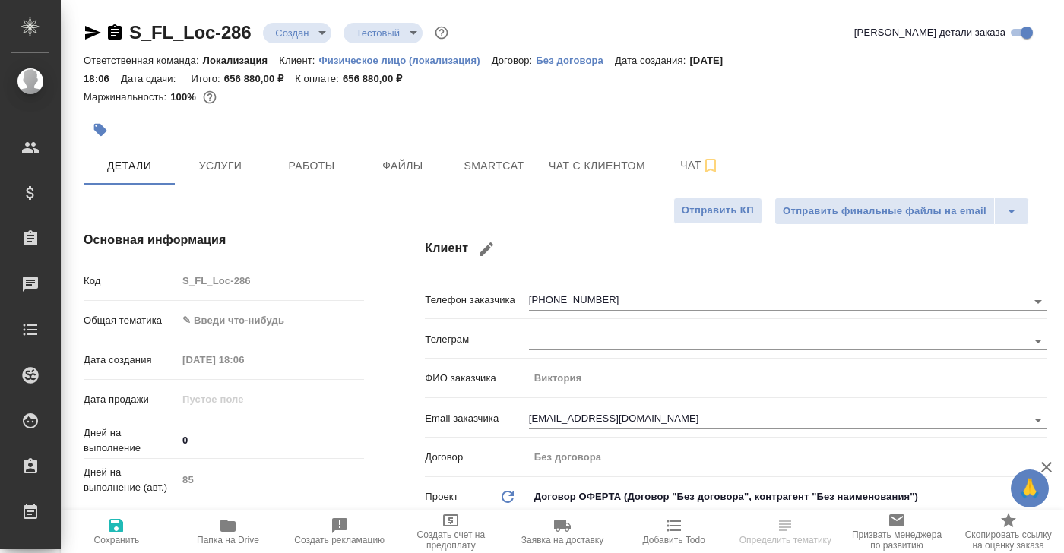
type textarea "x"
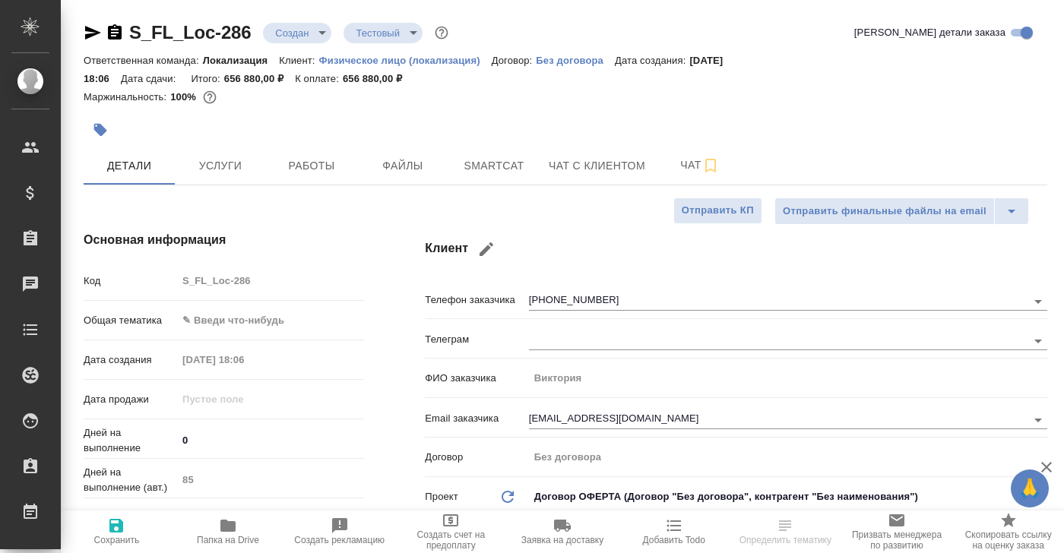
type textarea "x"
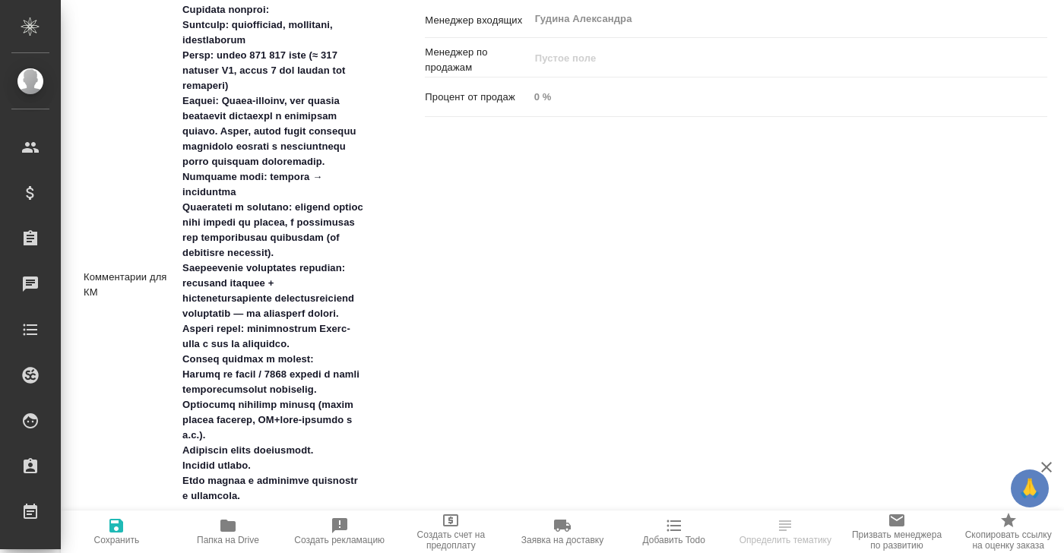
scroll to position [1079, 0]
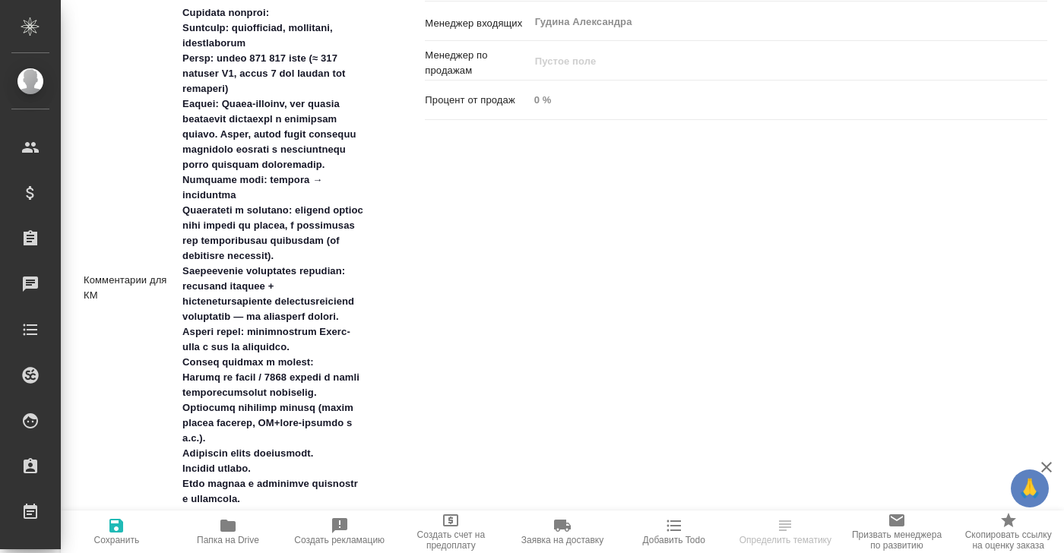
type textarea "x"
select select "RU"
type textarea "x"
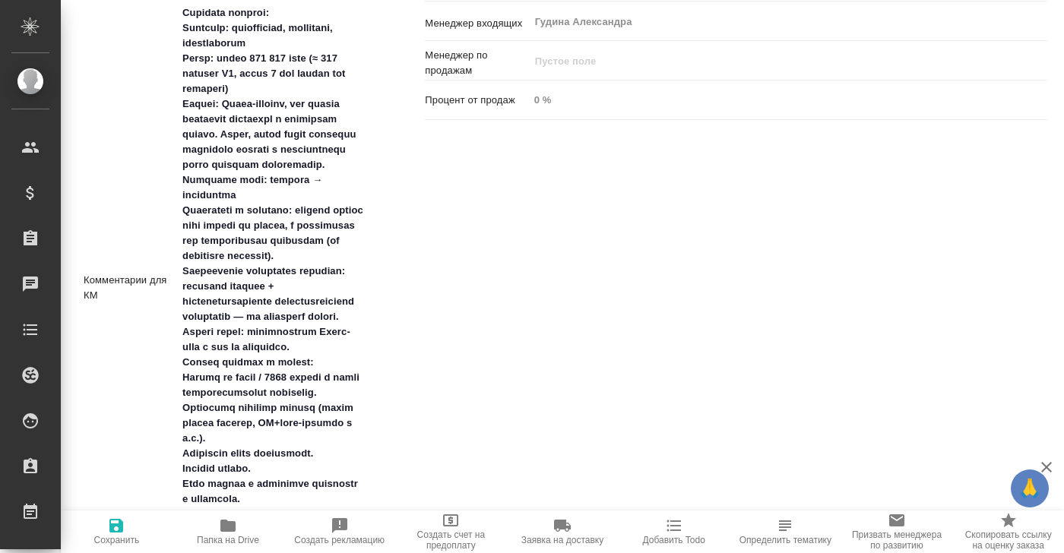
type textarea "x"
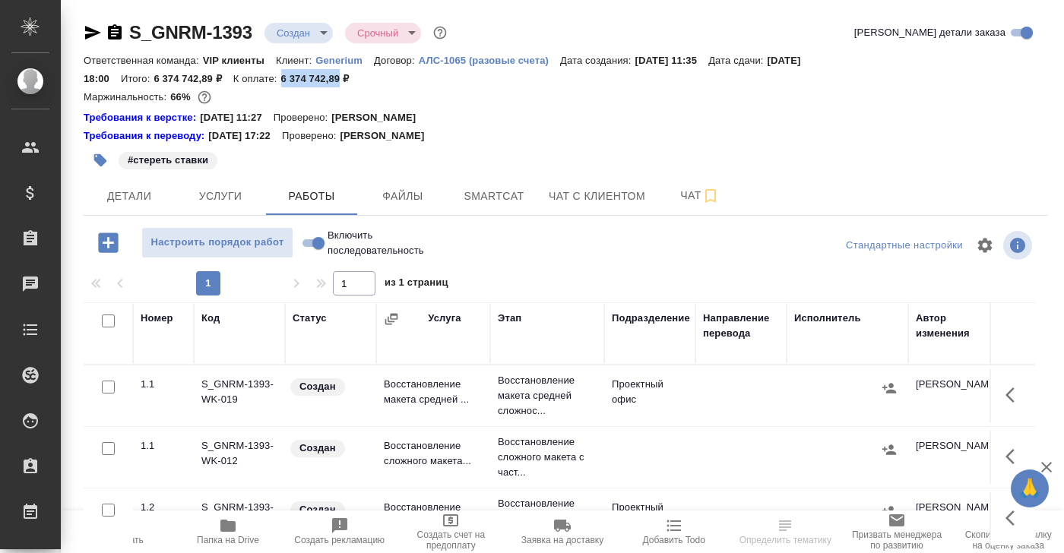
drag, startPoint x: 283, startPoint y: 78, endPoint x: 342, endPoint y: 76, distance: 58.5
click at [342, 76] on p "6 374 742,89 ₽" at bounding box center [320, 78] width 79 height 11
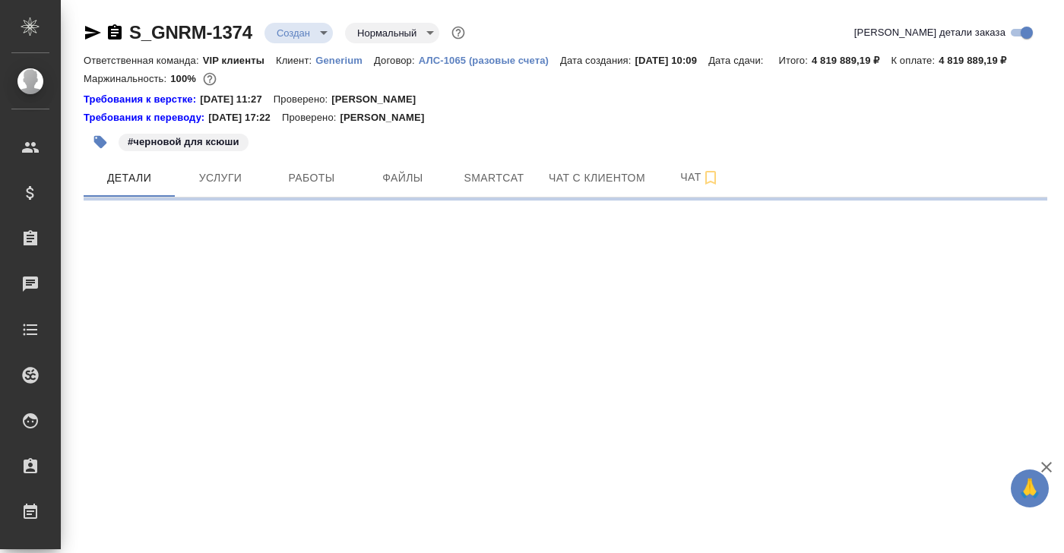
select select "RU"
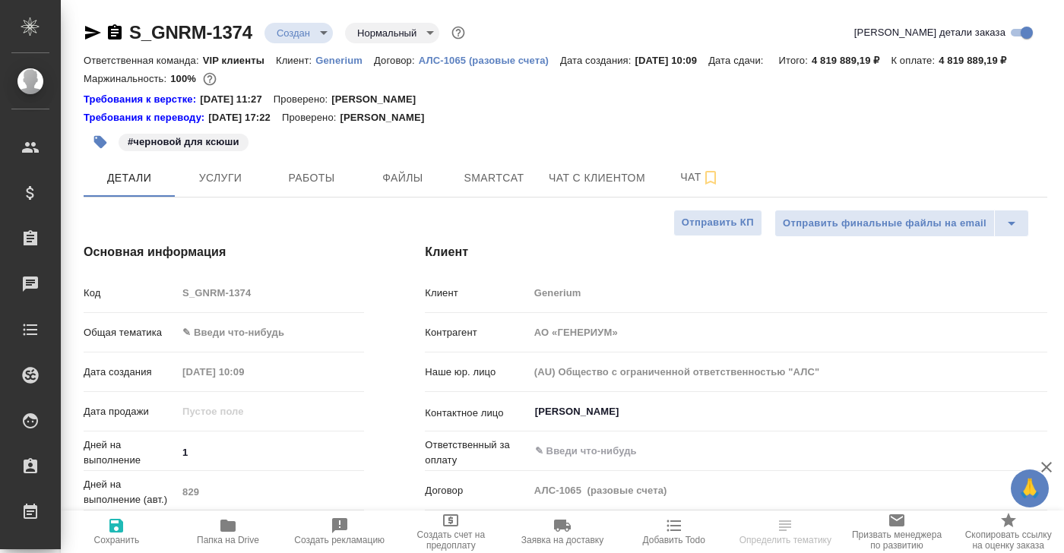
type textarea "x"
drag, startPoint x: 254, startPoint y: 31, endPoint x: 149, endPoint y: 31, distance: 104.8
click at [149, 31] on div "S_GNRM-1374 Создан new Нормальный normal" at bounding box center [276, 33] width 384 height 24
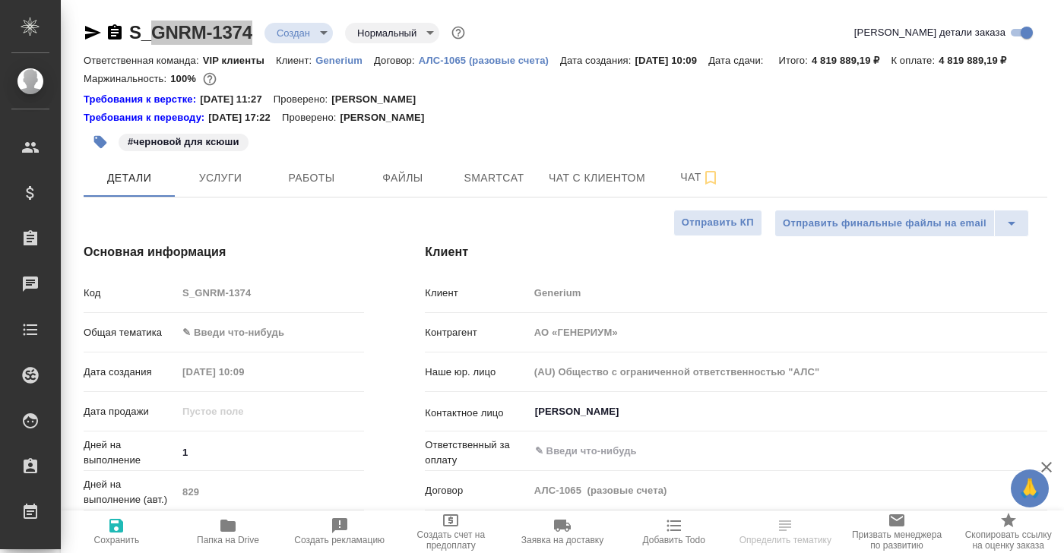
select select "RU"
type textarea "x"
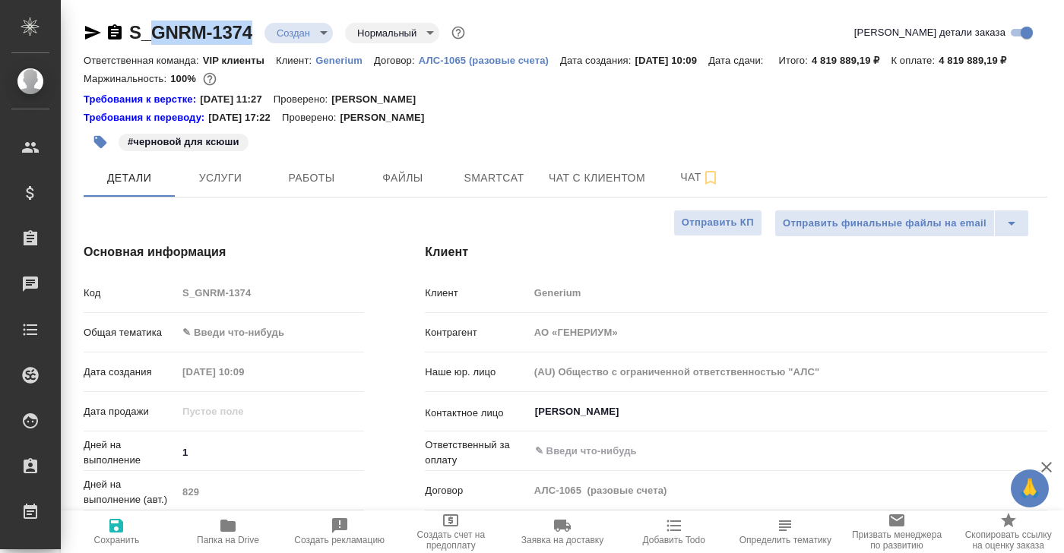
type textarea "x"
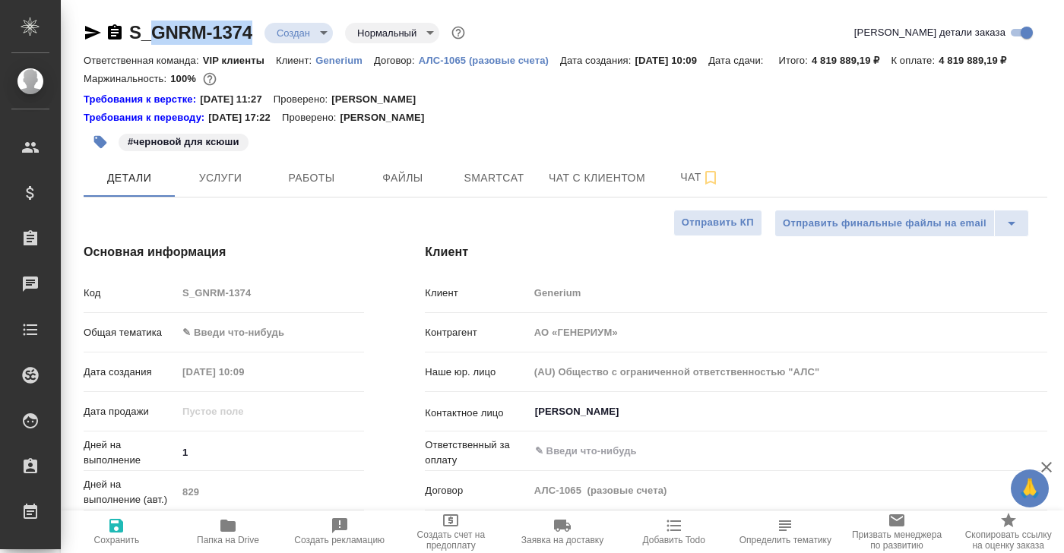
type textarea "x"
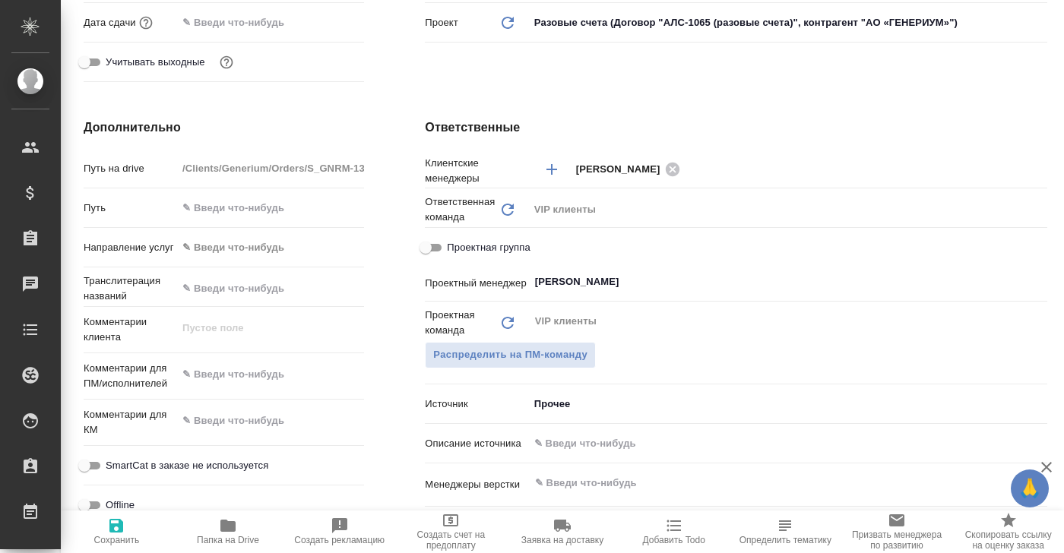
scroll to position [507, 0]
type textarea "x"
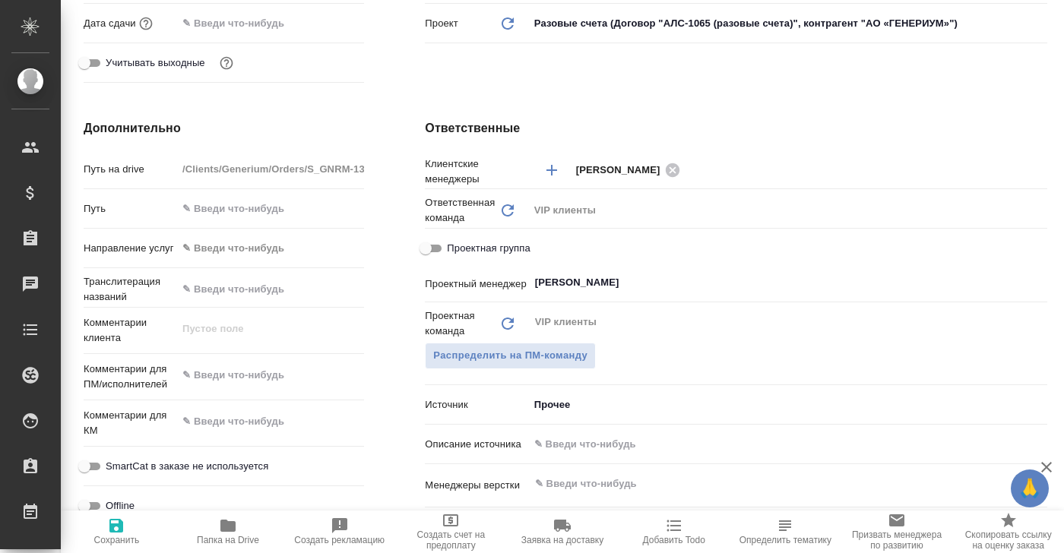
type textarea "x"
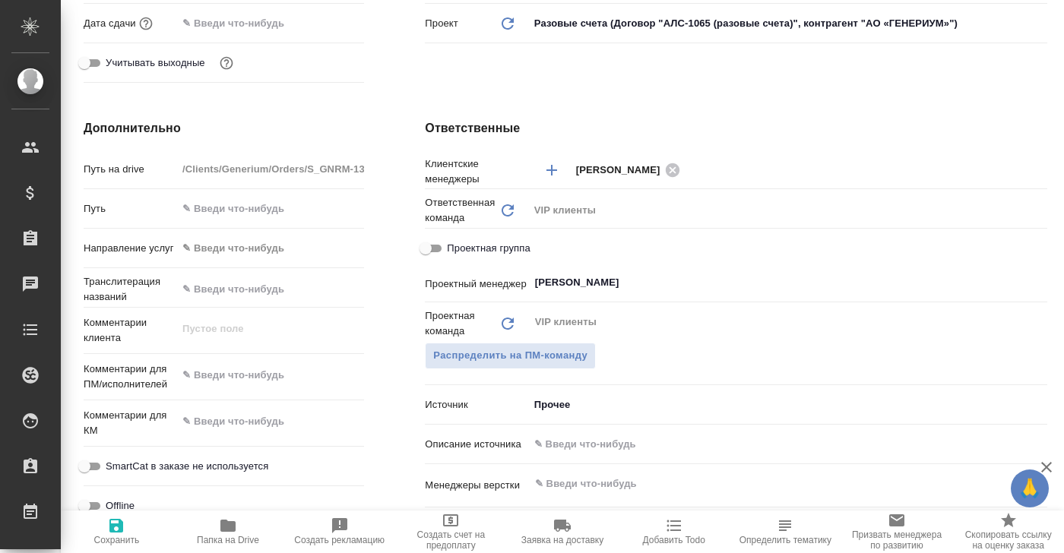
type textarea "x"
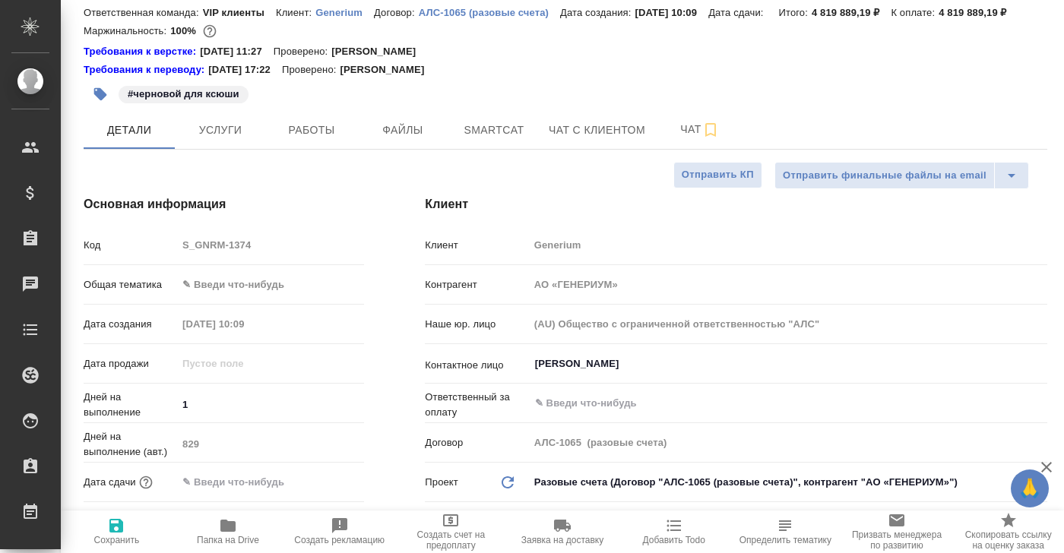
scroll to position [0, 0]
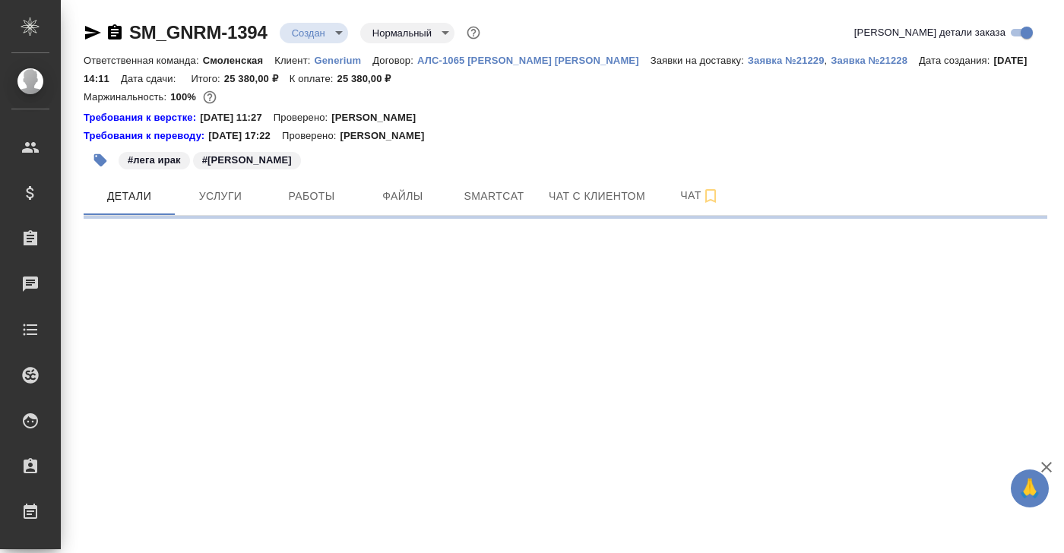
select select "RU"
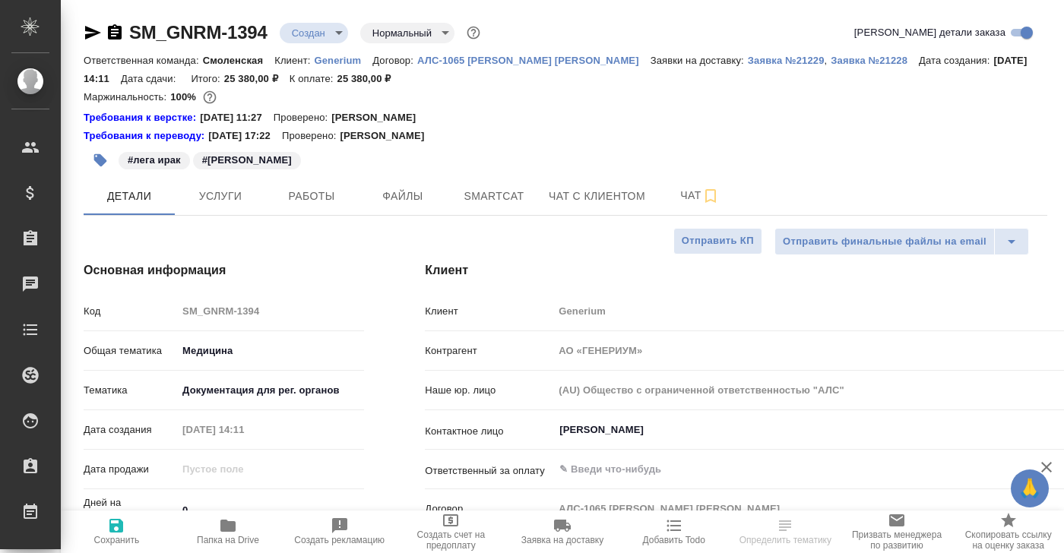
type textarea "x"
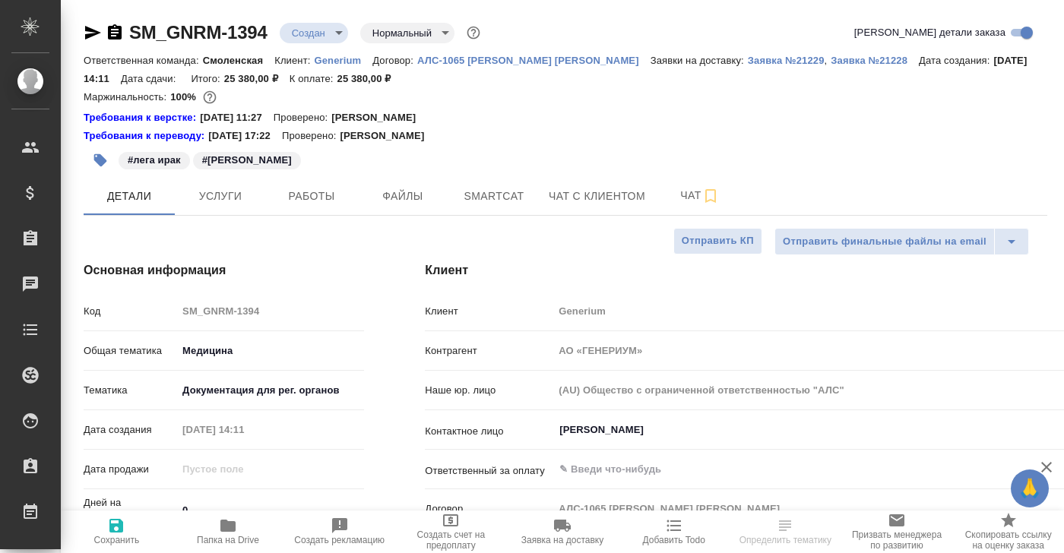
type textarea "x"
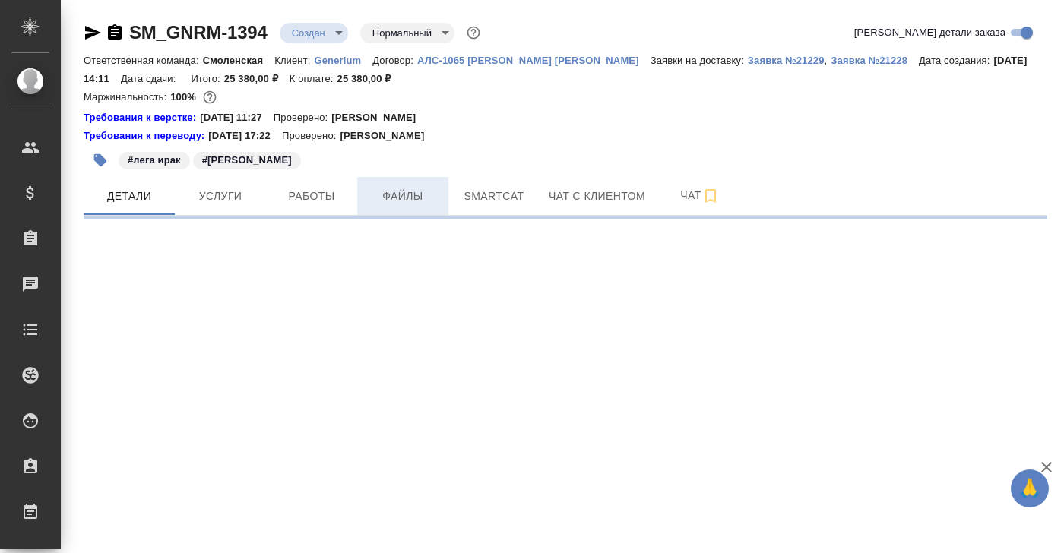
select select "RU"
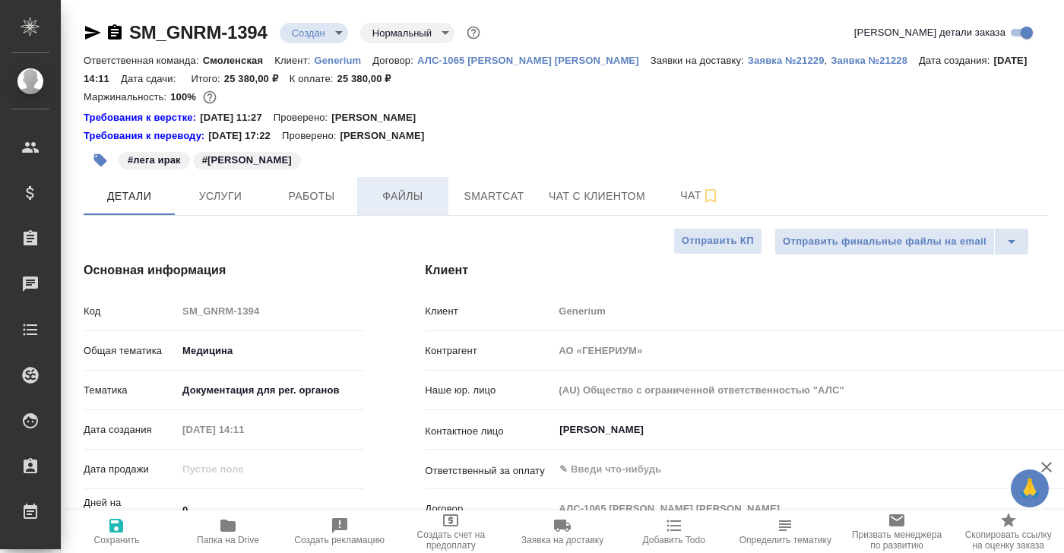
type textarea "x"
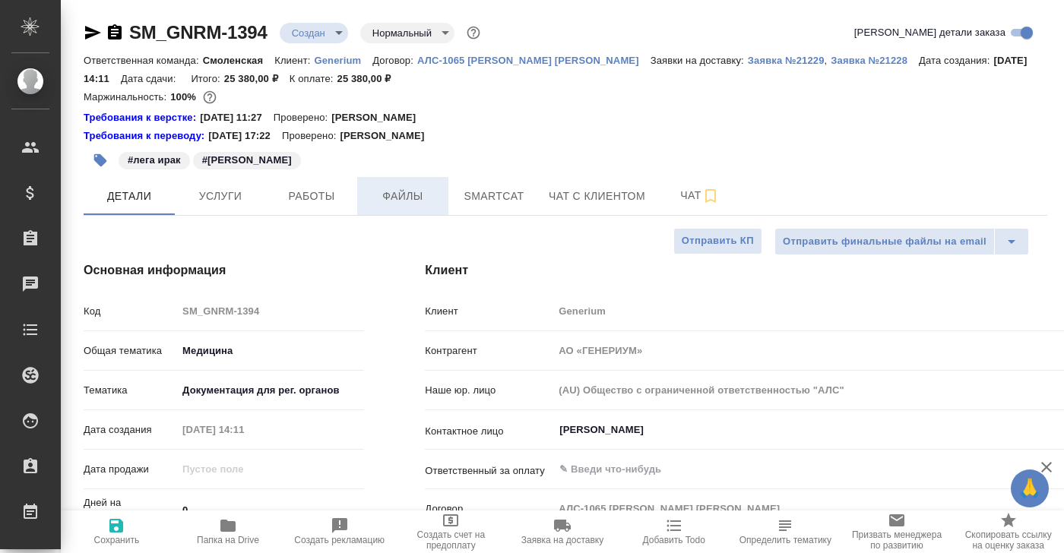
type textarea "x"
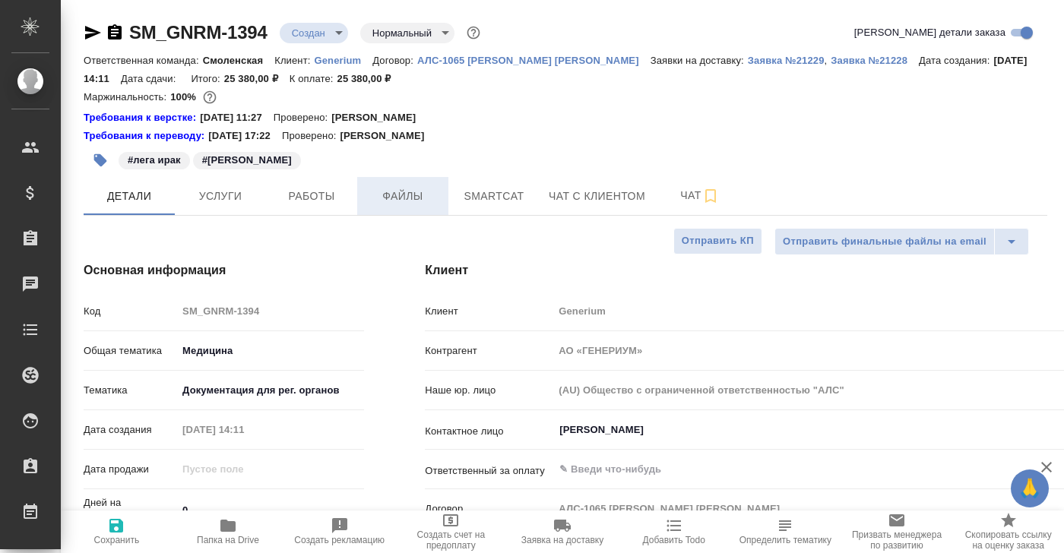
type textarea "x"
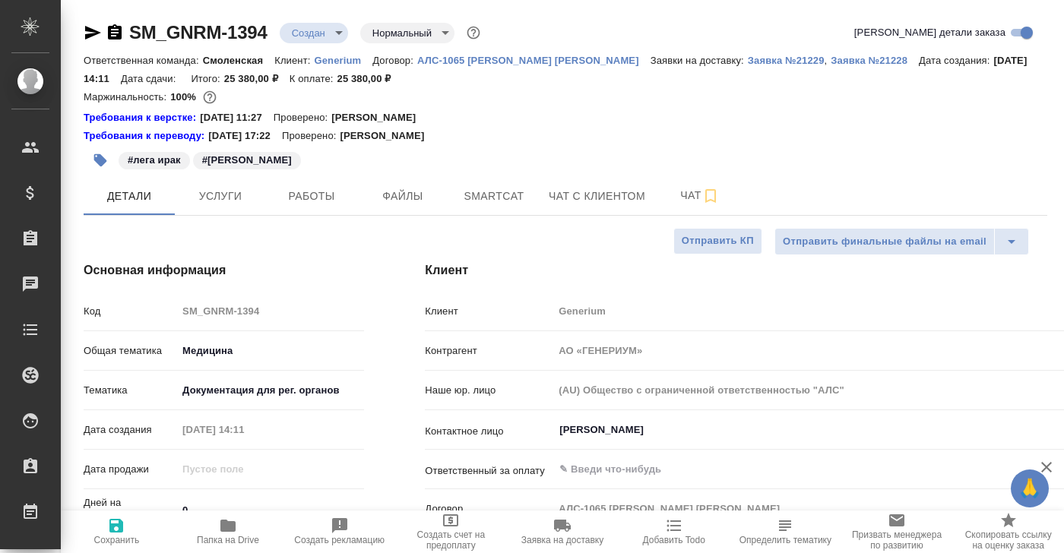
type textarea "x"
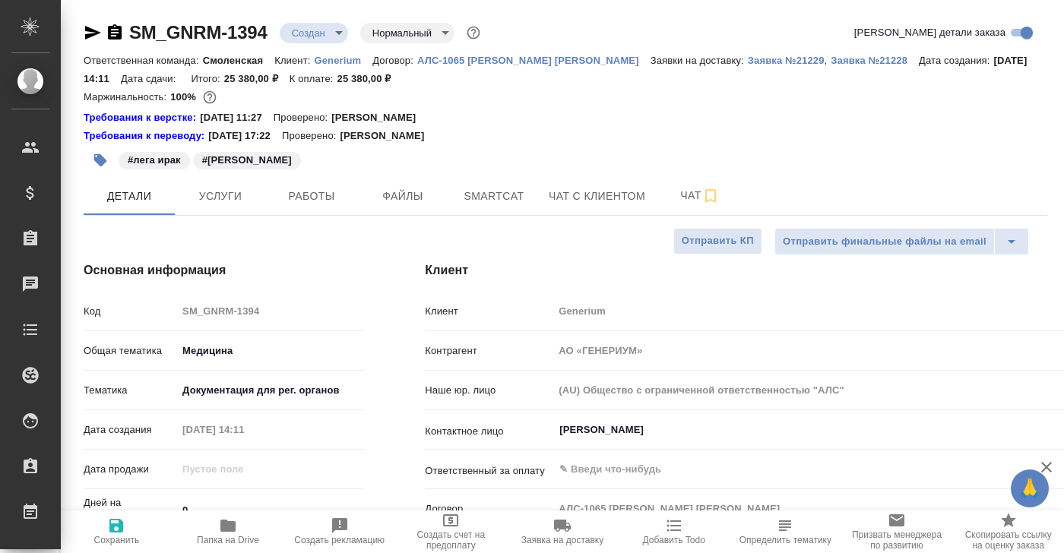
type textarea "x"
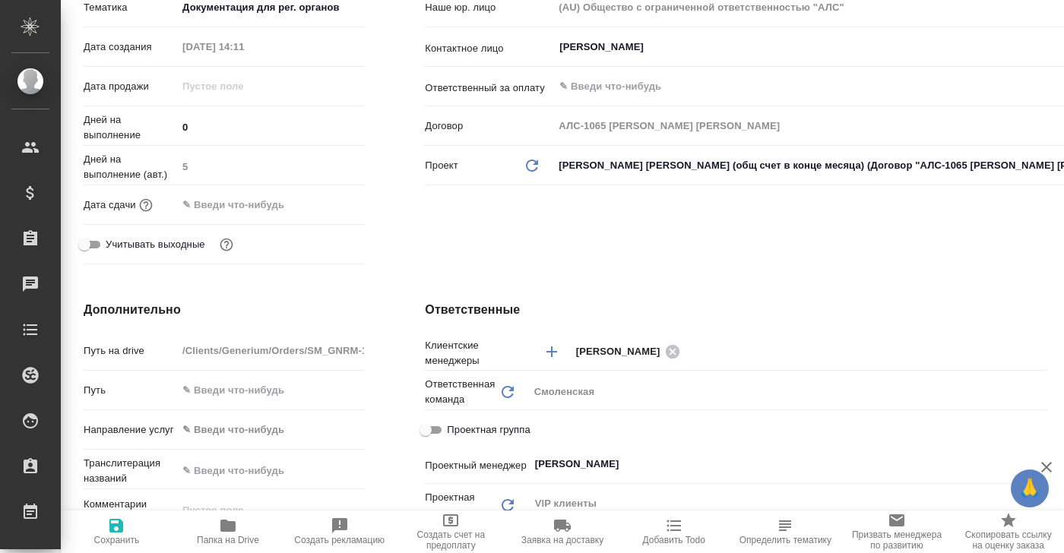
scroll to position [386, 0]
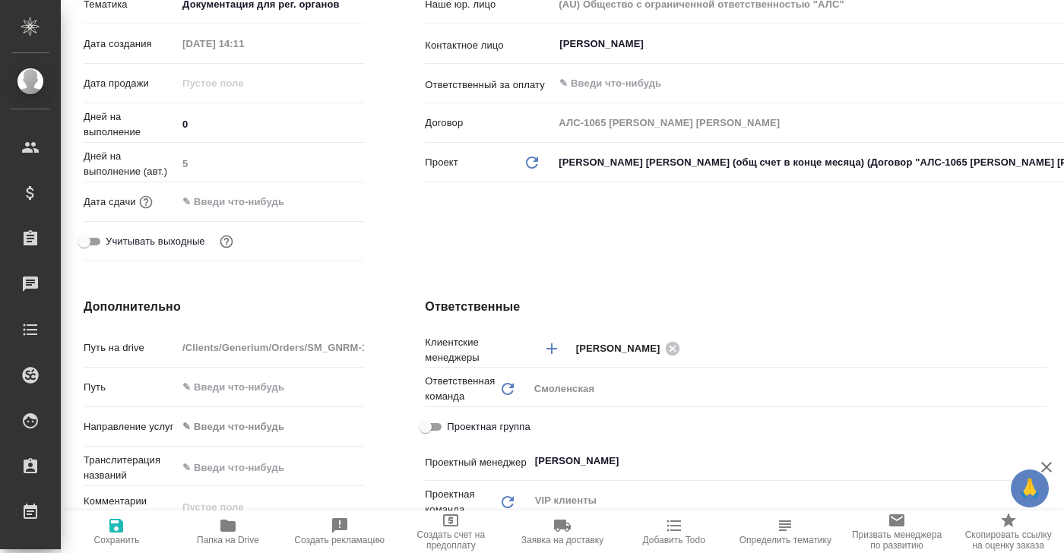
type textarea "x"
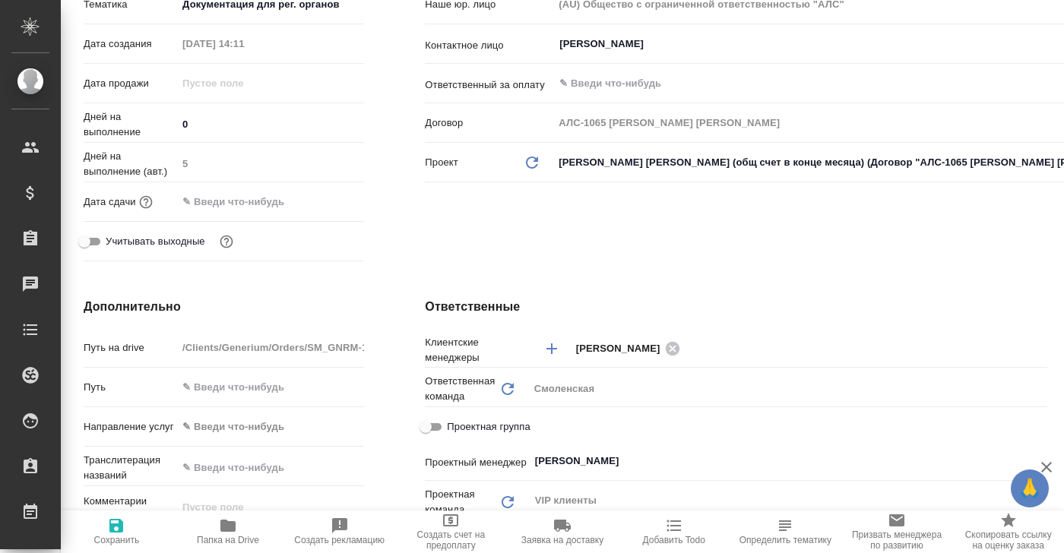
type textarea "x"
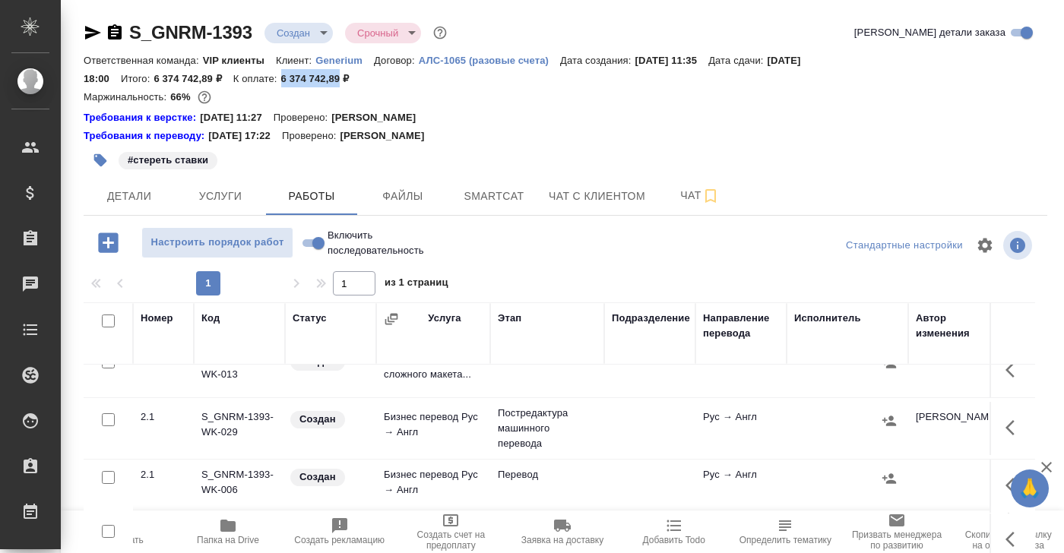
scroll to position [330, 0]
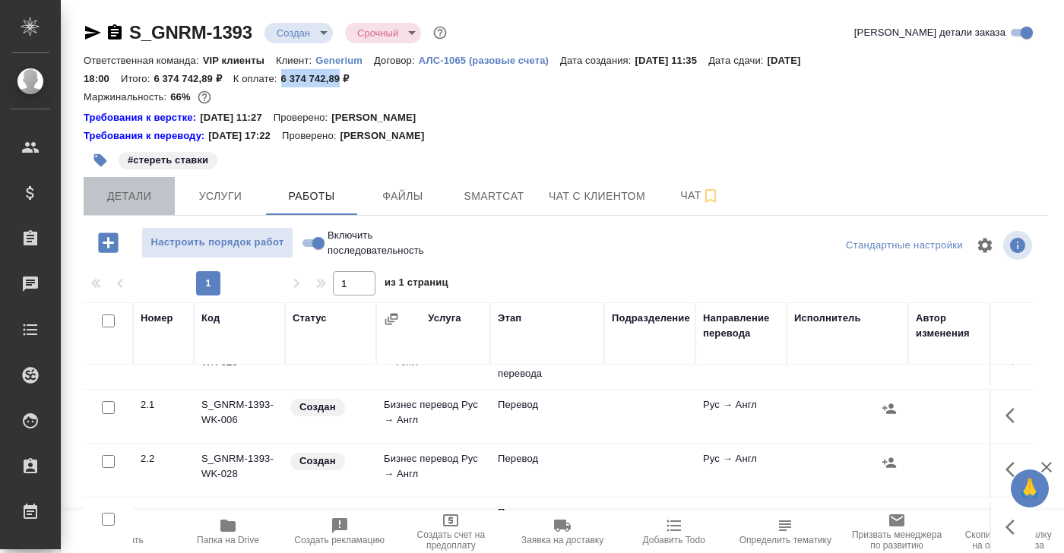
click at [107, 198] on span "Детали" at bounding box center [129, 196] width 73 height 19
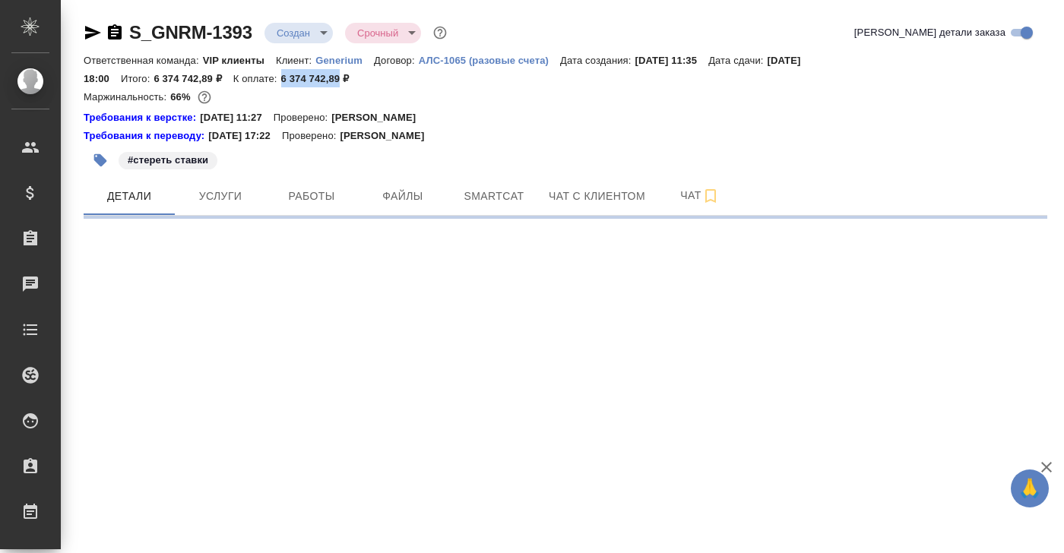
select select "RU"
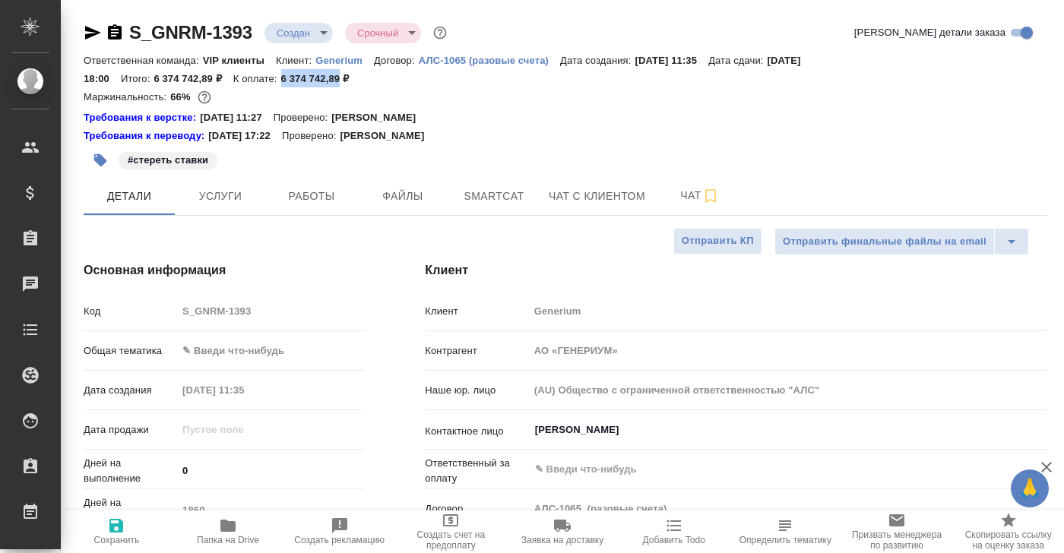
type textarea "x"
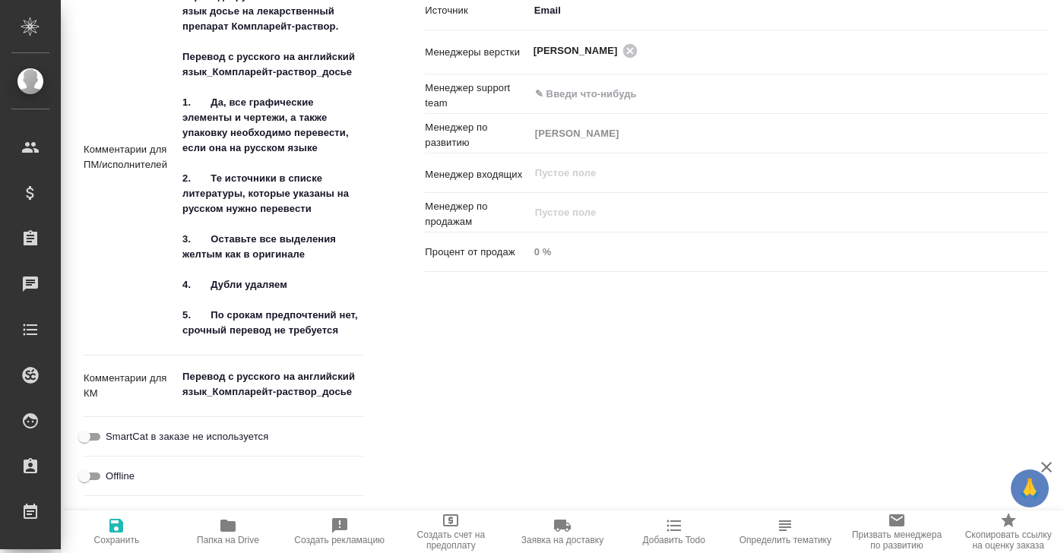
scroll to position [935, 0]
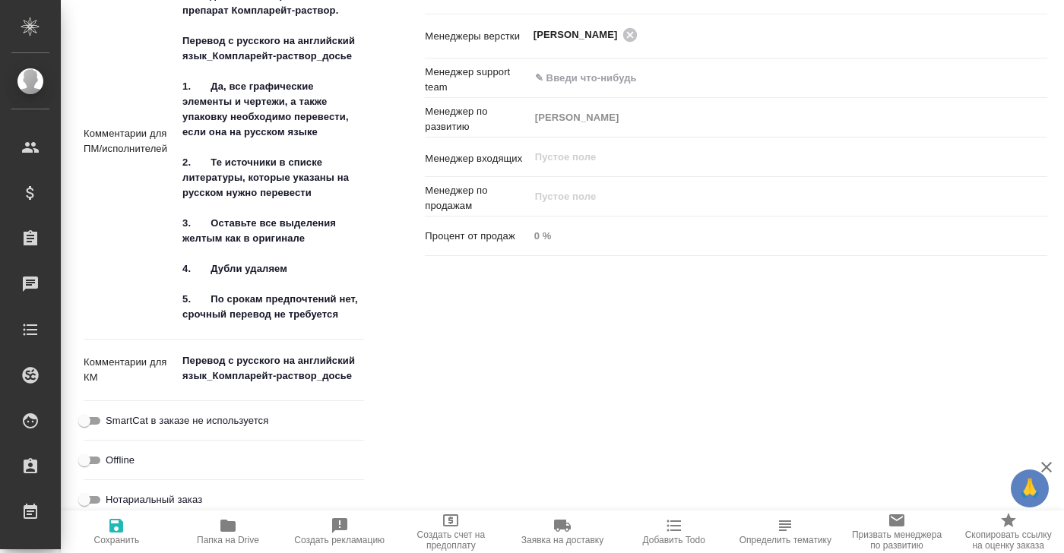
type textarea "x"
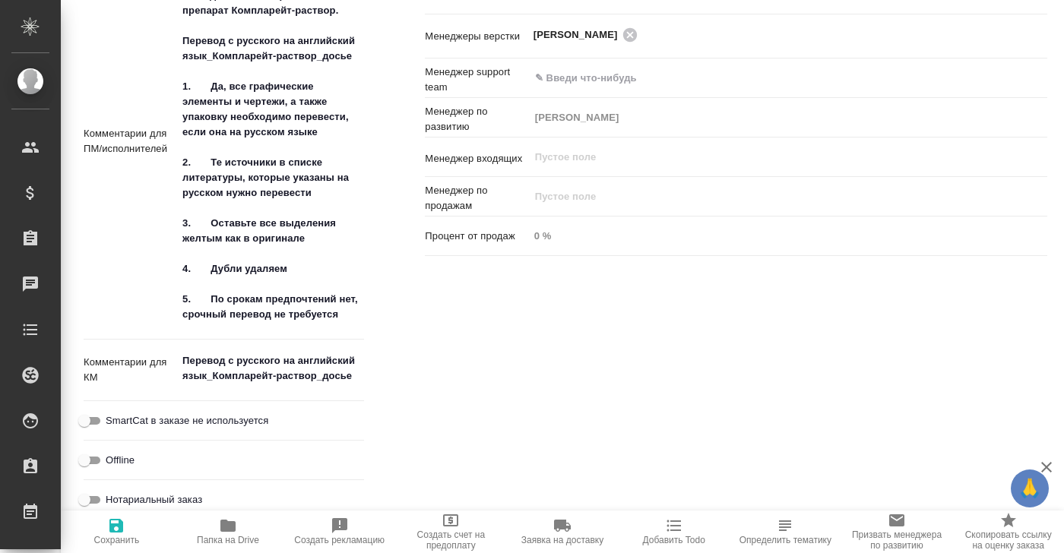
type textarea "x"
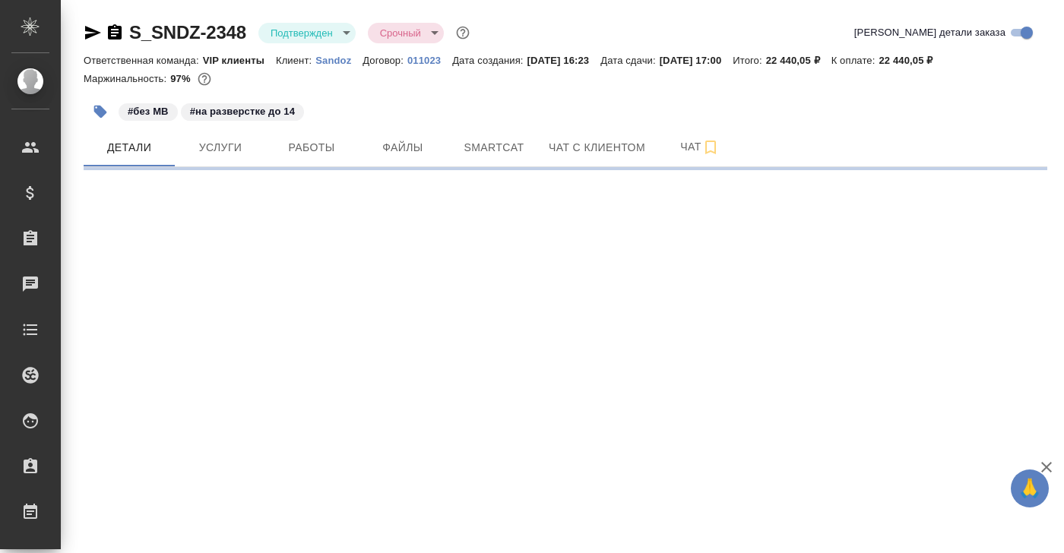
select select "RU"
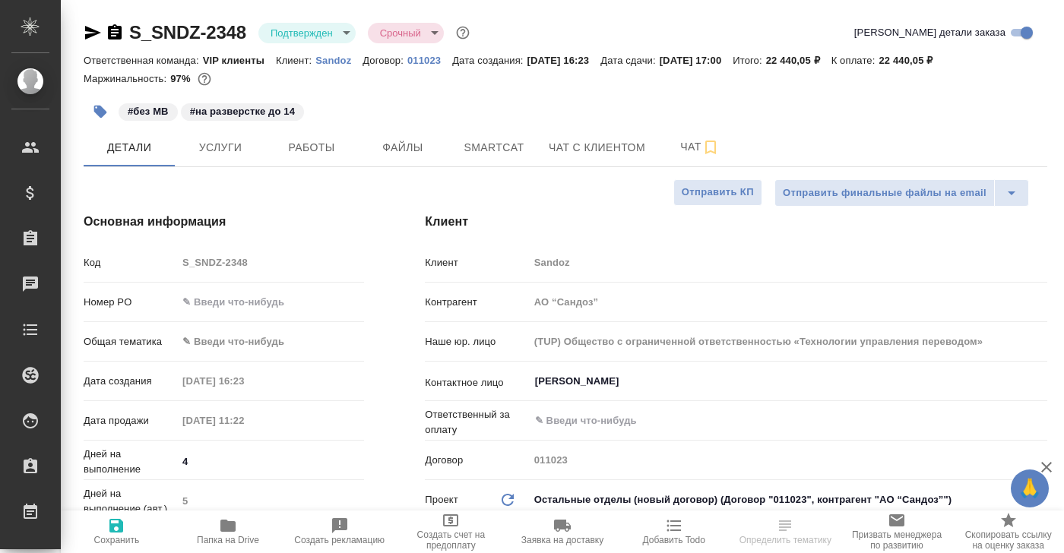
type textarea "x"
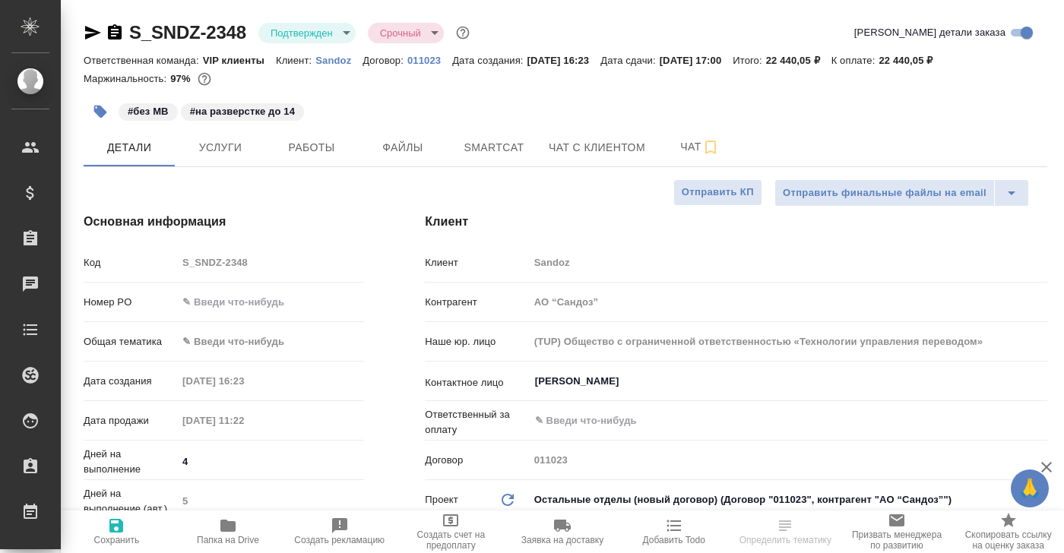
type textarea "x"
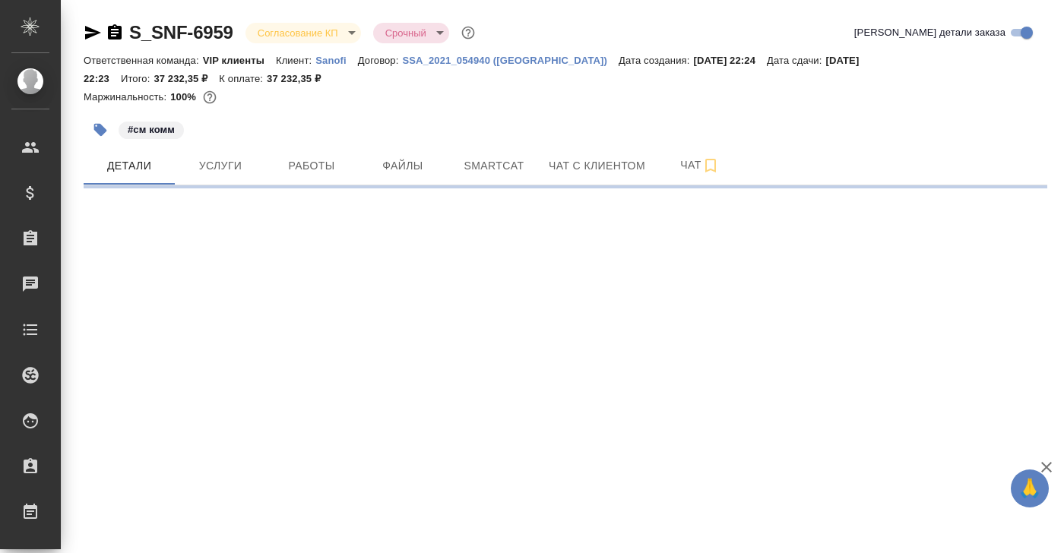
select select "RU"
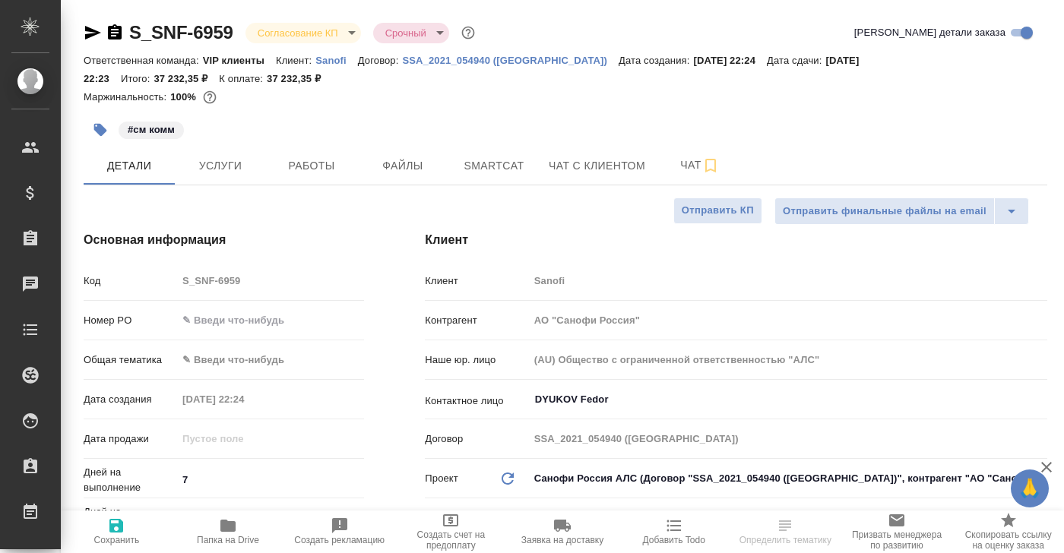
type textarea "x"
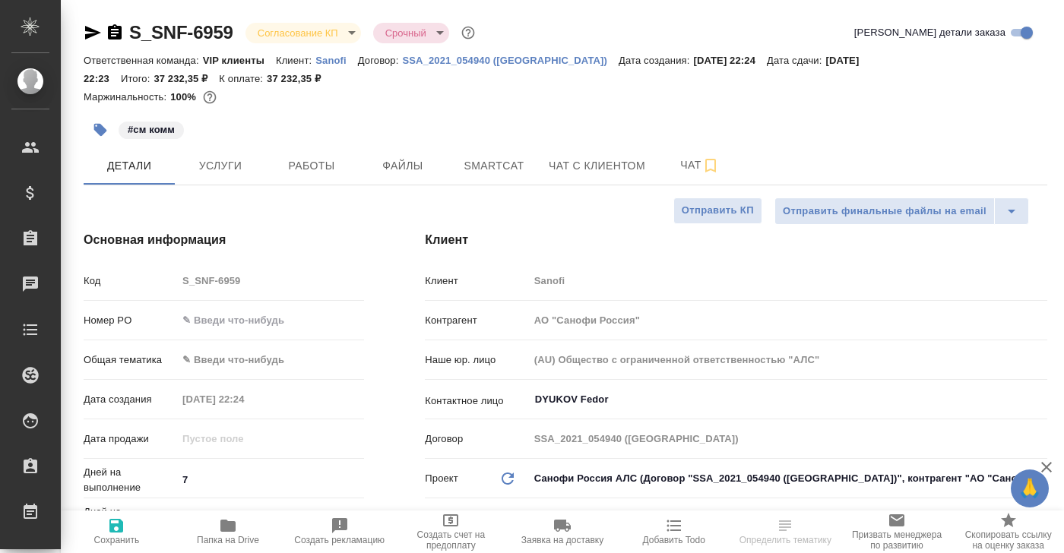
type textarea "x"
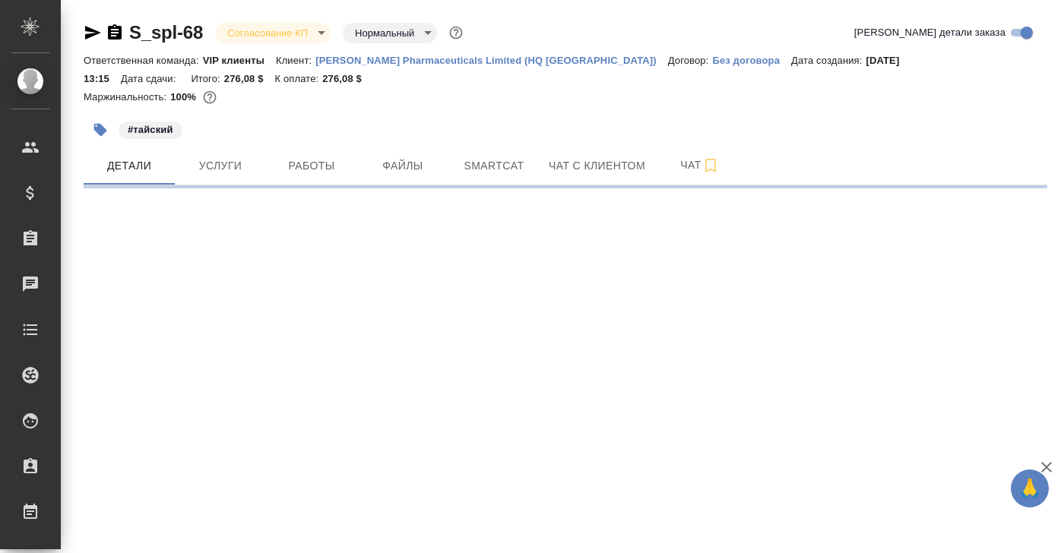
select select "RU"
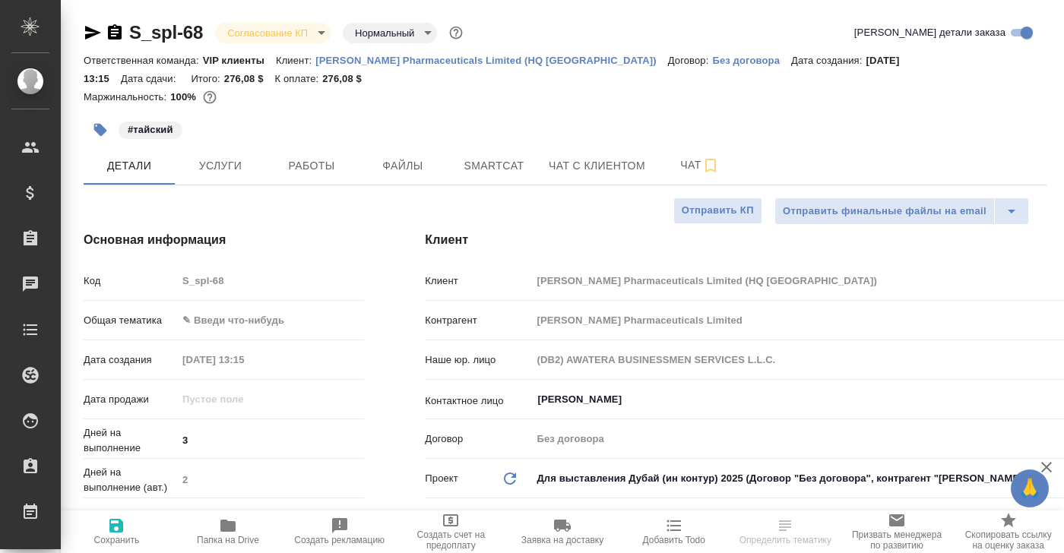
type textarea "x"
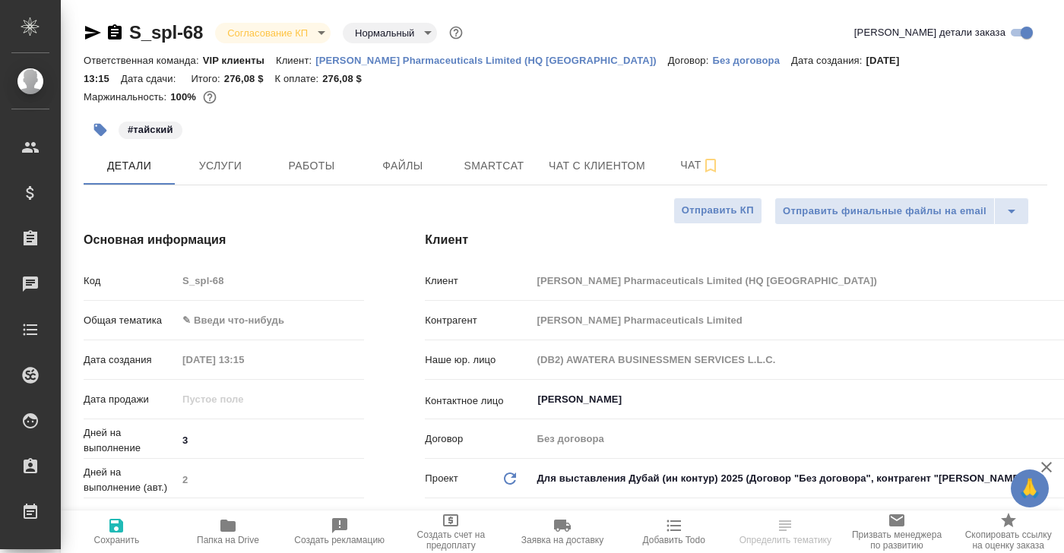
type textarea "x"
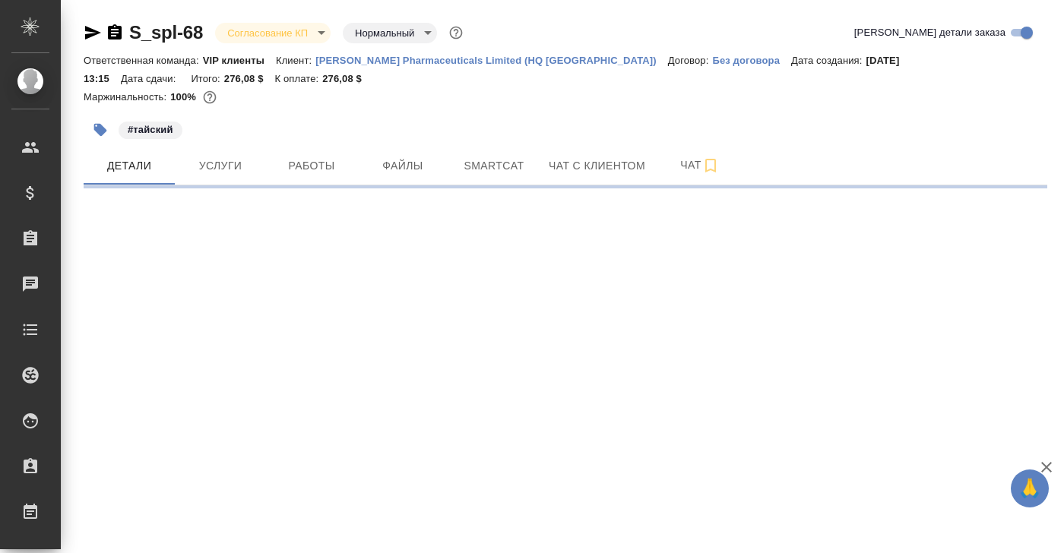
select select "RU"
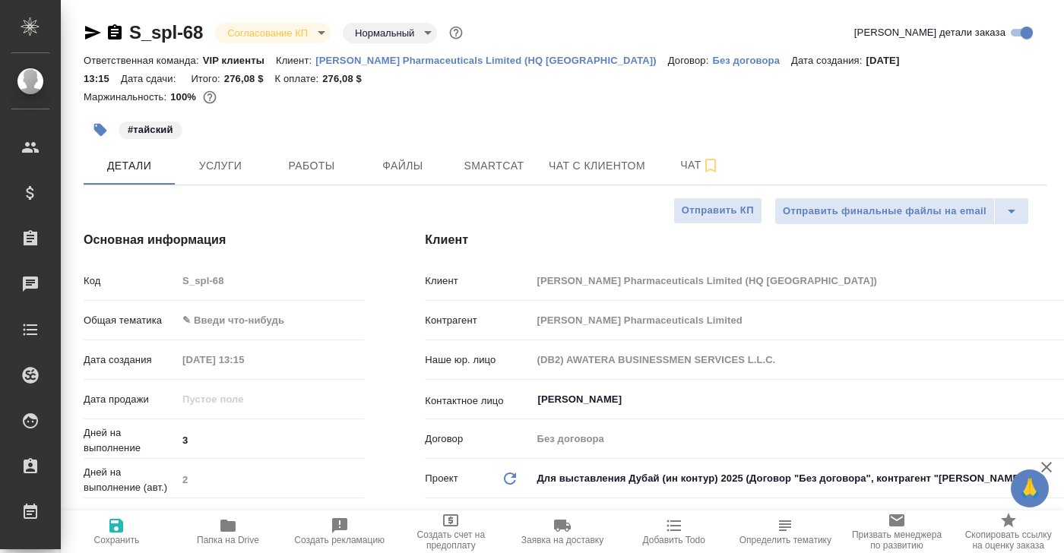
type textarea "x"
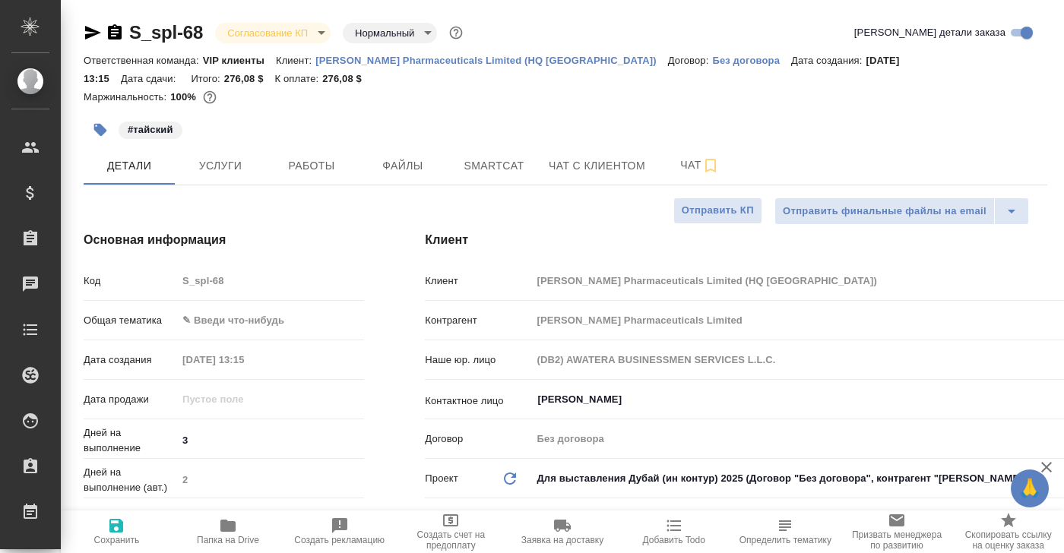
type textarea "x"
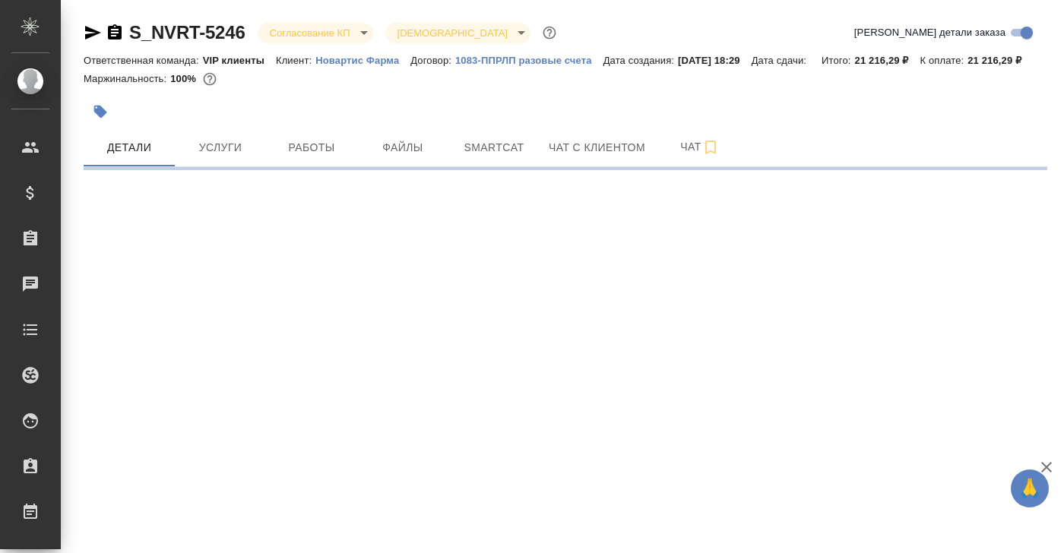
select select "RU"
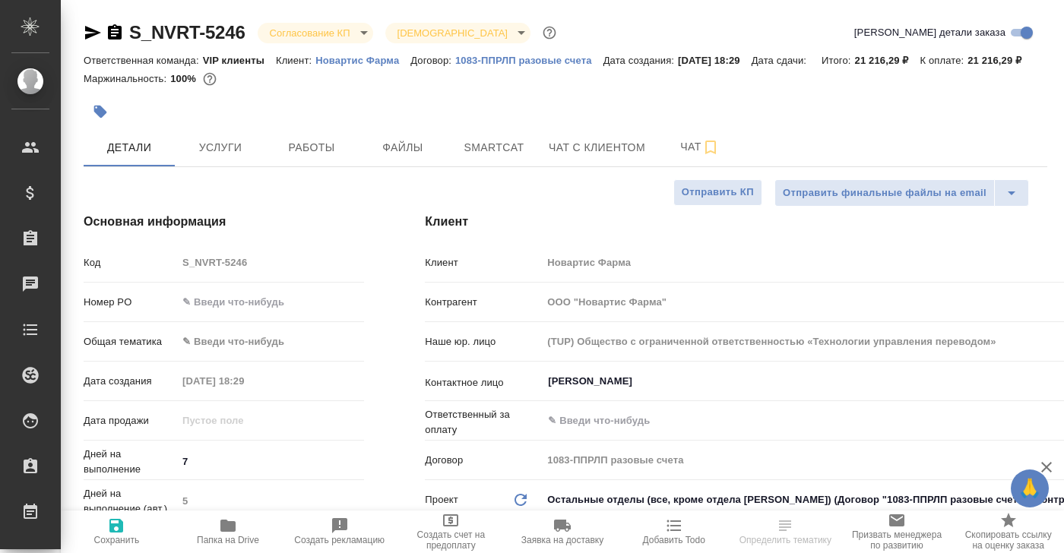
type textarea "x"
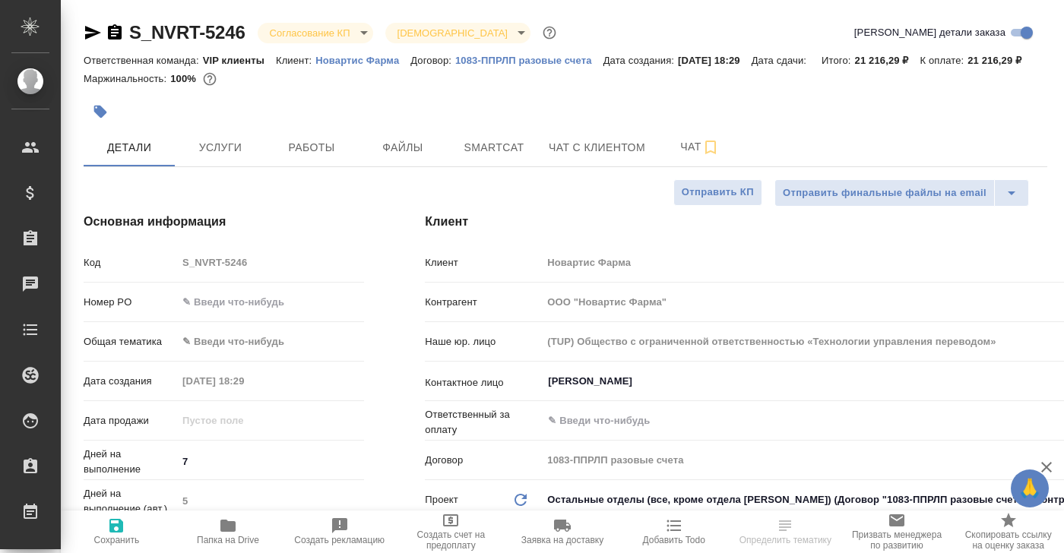
type textarea "x"
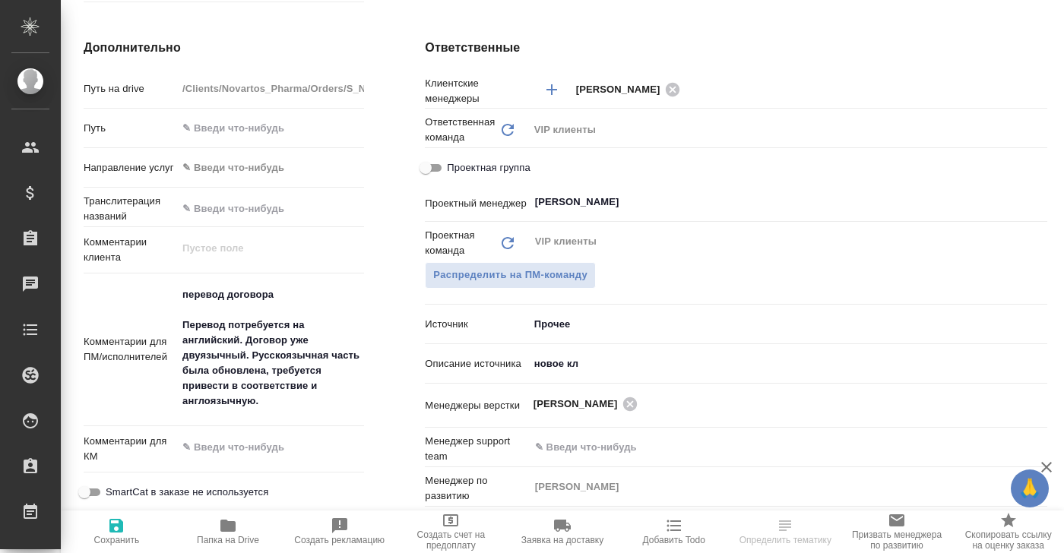
scroll to position [775, 0]
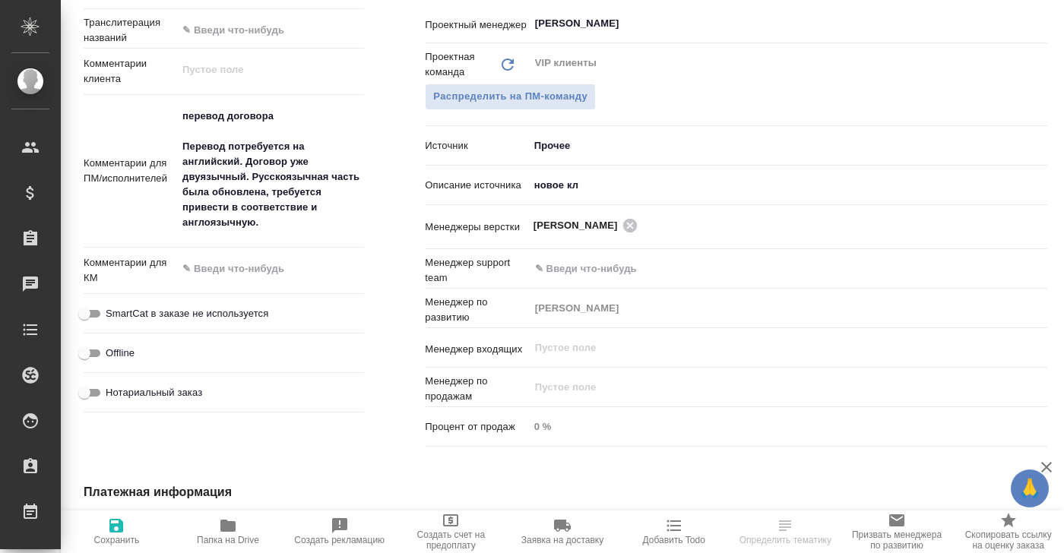
type textarea "x"
select select "RU"
type textarea "x"
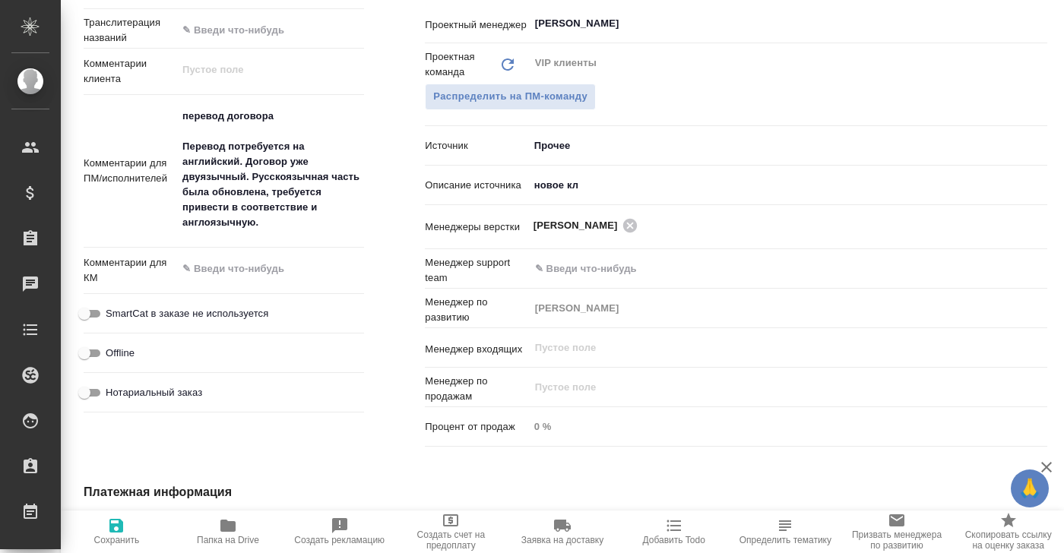
type textarea "x"
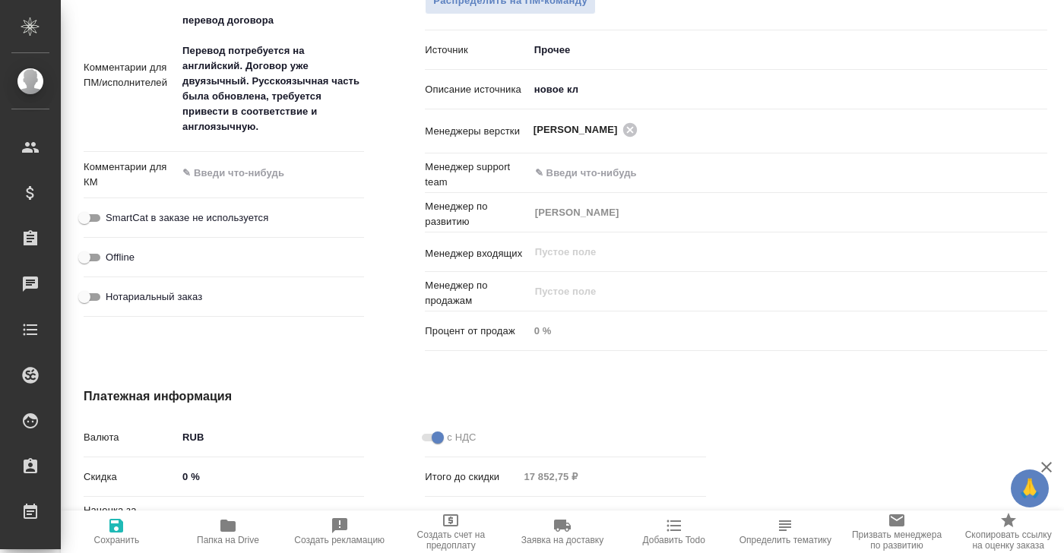
scroll to position [890, 0]
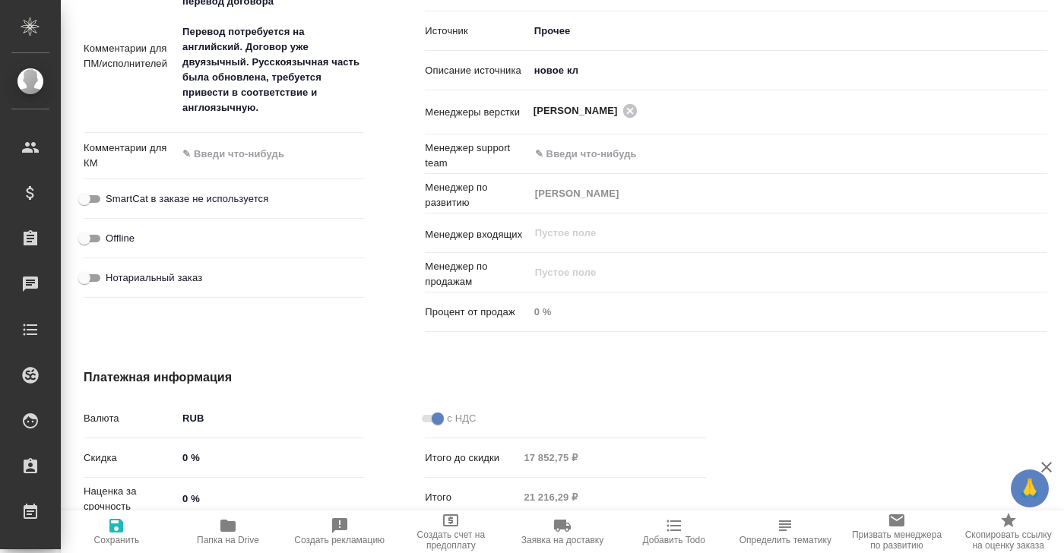
type textarea "x"
